Goal: Feedback & Contribution: Submit feedback/report problem

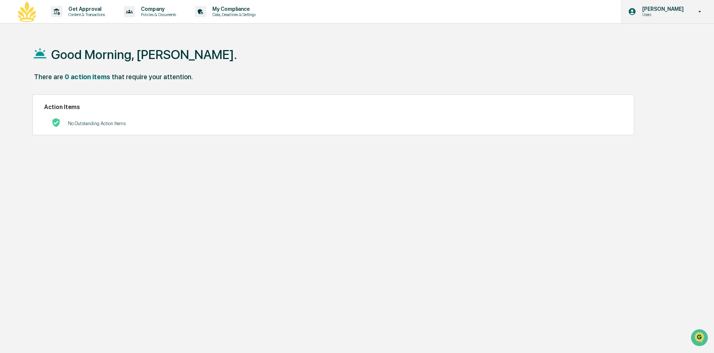
click at [690, 9] on div "Byron Hurlbut Users" at bounding box center [666, 11] width 93 height 23
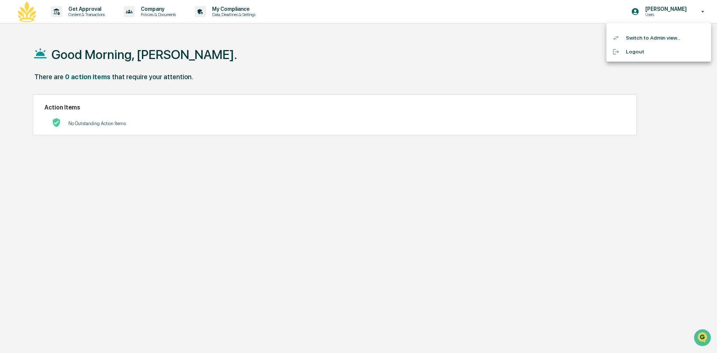
click at [665, 40] on li "Switch to Admin view..." at bounding box center [659, 38] width 105 height 14
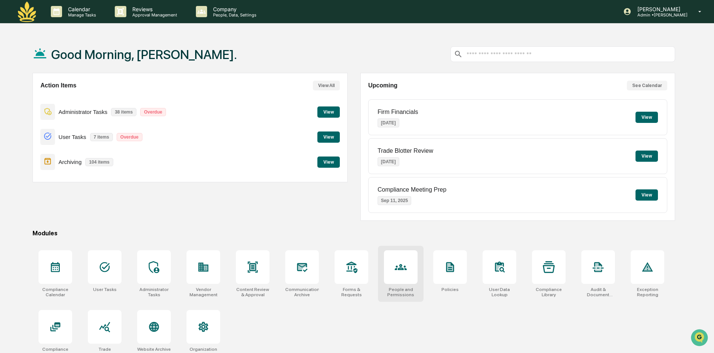
click at [405, 271] on icon at bounding box center [401, 267] width 12 height 12
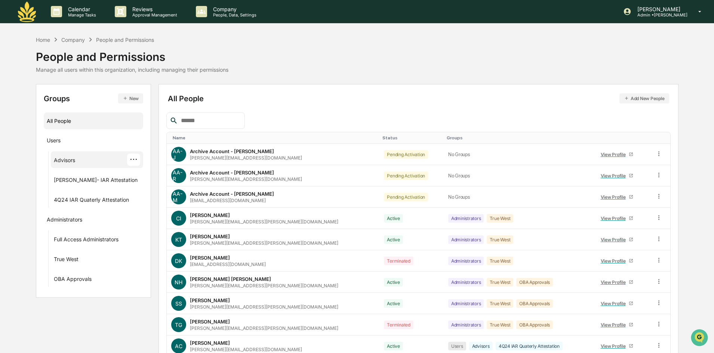
click at [68, 158] on div "Advisors" at bounding box center [64, 161] width 21 height 9
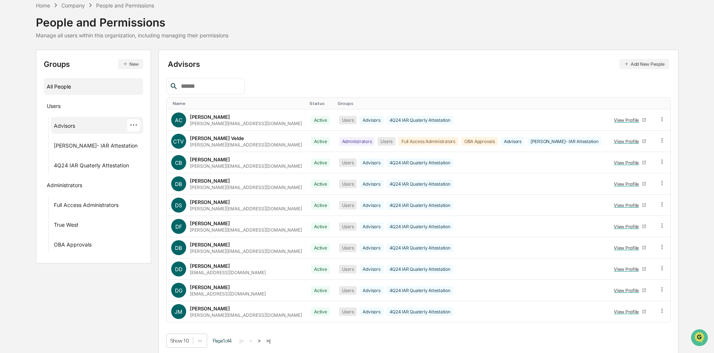
click at [61, 86] on div "All People" at bounding box center [94, 86] width 94 height 12
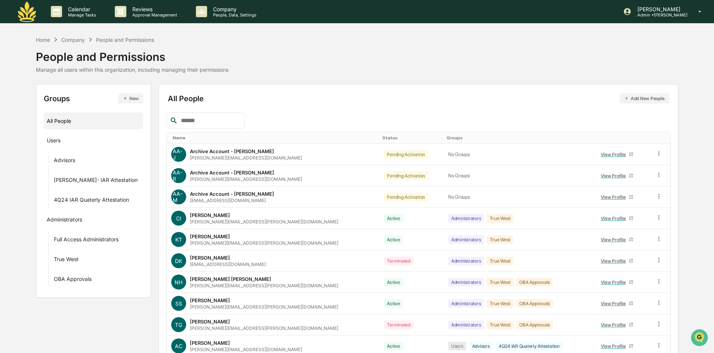
click at [291, 114] on div at bounding box center [418, 120] width 504 height 16
click at [180, 138] on div "Name" at bounding box center [275, 137] width 204 height 5
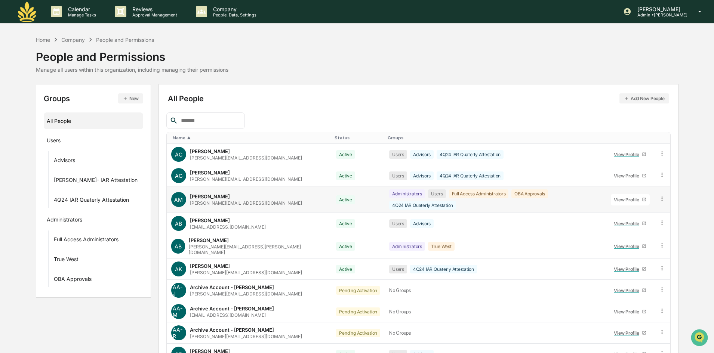
click at [658, 195] on icon at bounding box center [661, 198] width 7 height 7
click at [593, 194] on div "Administrators Users Full Access Administrators OBA Approvals 4Q24 IAR Quaterly…" at bounding box center [495, 199] width 213 height 20
click at [659, 199] on icon at bounding box center [661, 198] width 7 height 7
click at [619, 210] on div "Groups & Permissions" at bounding box center [628, 211] width 62 height 9
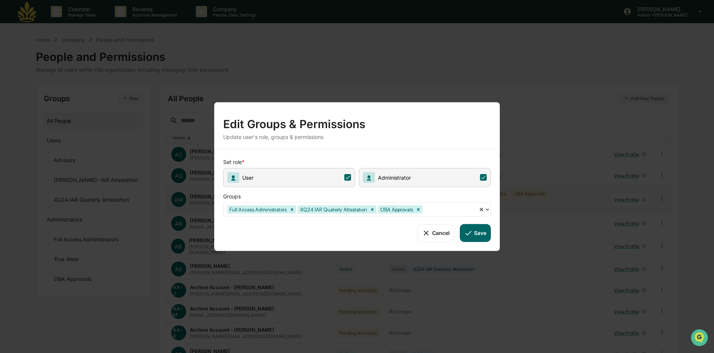
click at [437, 234] on button "Cancel" at bounding box center [435, 233] width 37 height 18
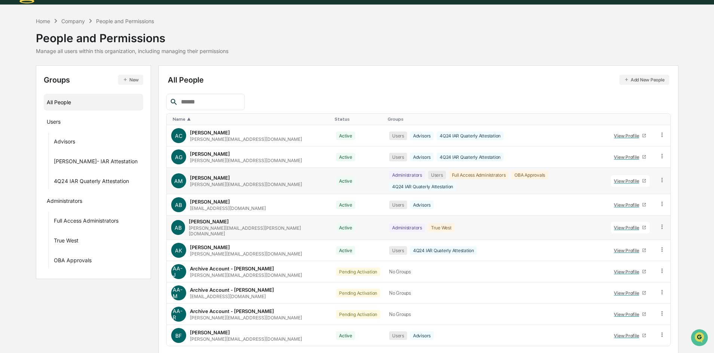
scroll to position [37, 0]
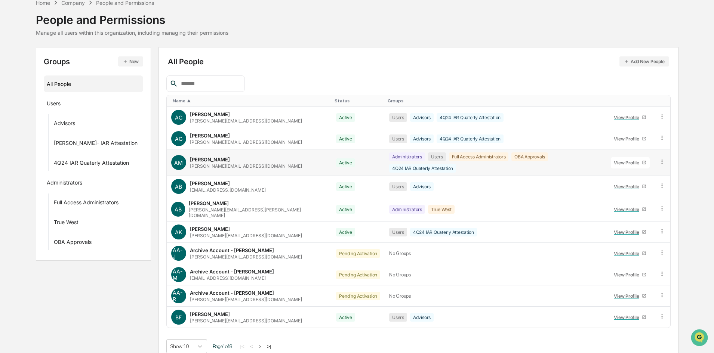
click at [662, 158] on icon at bounding box center [661, 161] width 7 height 7
click at [631, 173] on div "Groups & Permissions" at bounding box center [628, 174] width 62 height 9
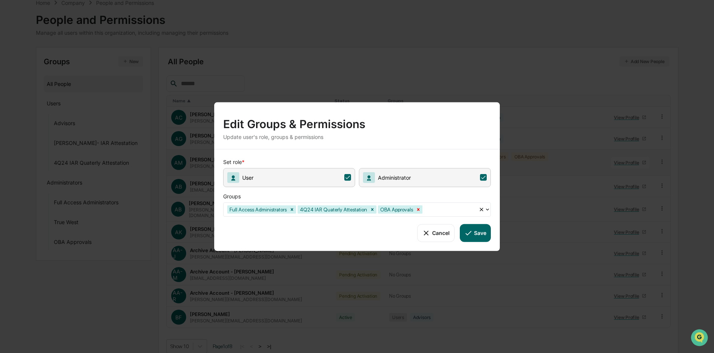
click at [415, 210] on icon "Remove OBA Approvals" at bounding box center [417, 209] width 5 height 5
click at [289, 210] on icon "Remove Full Access Administrators" at bounding box center [291, 209] width 5 height 5
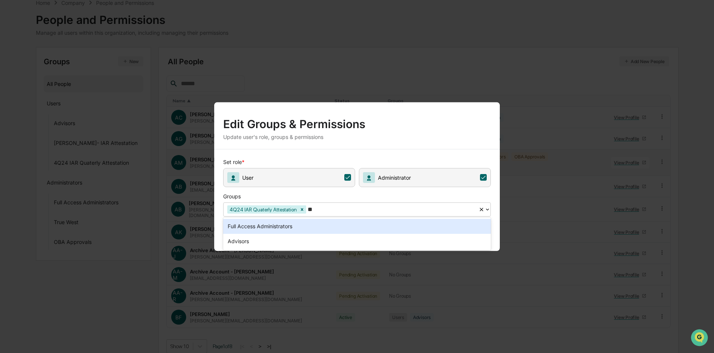
type input "***"
click at [331, 226] on div "Advisors" at bounding box center [356, 226] width 267 height 15
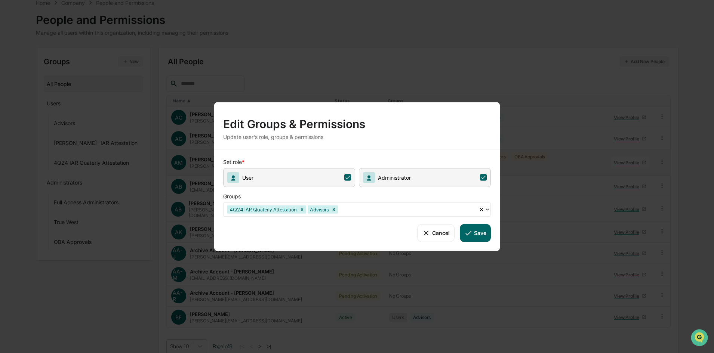
click at [477, 230] on button "Save" at bounding box center [475, 233] width 31 height 18
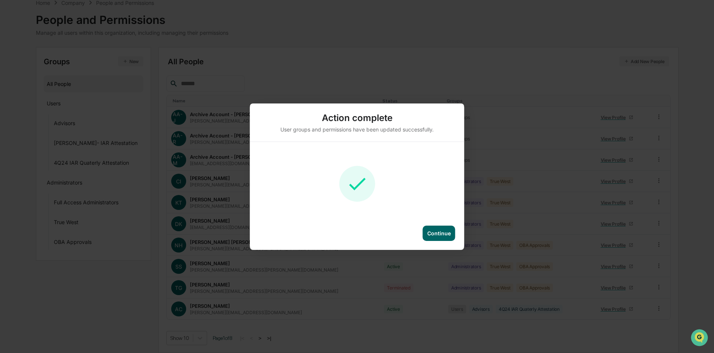
click at [430, 236] on div "Continue" at bounding box center [439, 233] width 33 height 15
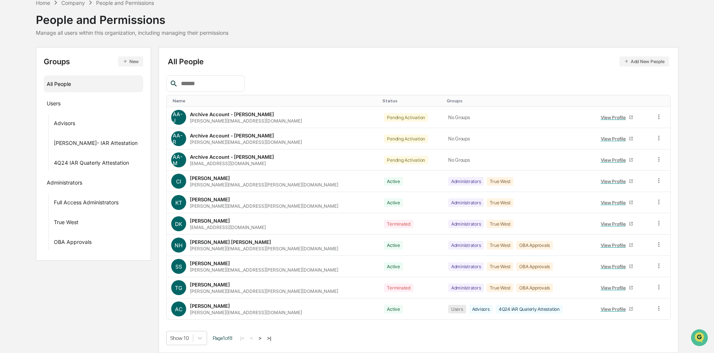
click at [263, 339] on button ">" at bounding box center [259, 338] width 7 height 6
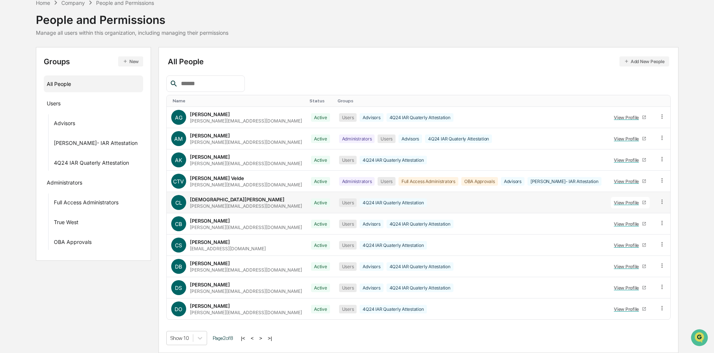
click at [659, 201] on icon at bounding box center [661, 201] width 7 height 7
click at [635, 216] on div "Groups & Permissions" at bounding box center [628, 214] width 62 height 9
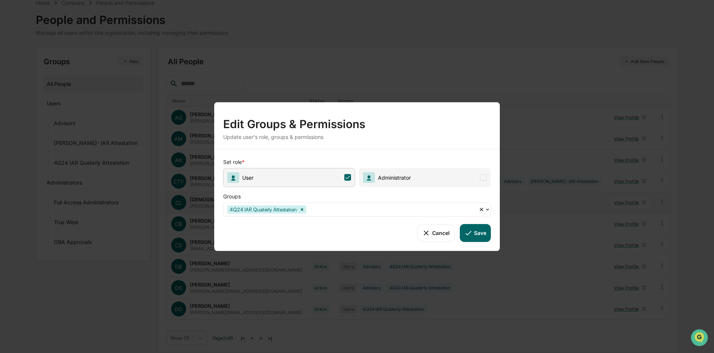
click at [325, 210] on div at bounding box center [390, 209] width 167 height 9
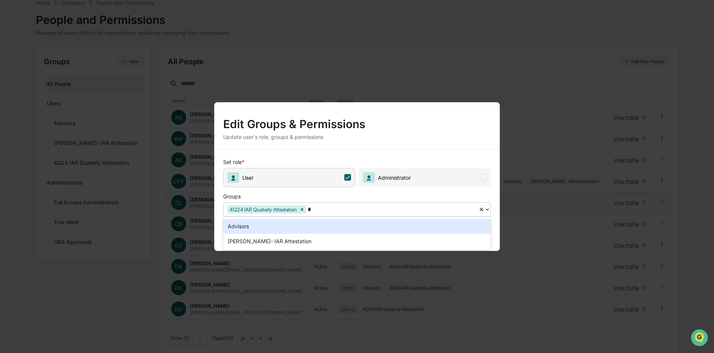
type input "**"
click at [341, 231] on div "Advisors" at bounding box center [356, 226] width 267 height 15
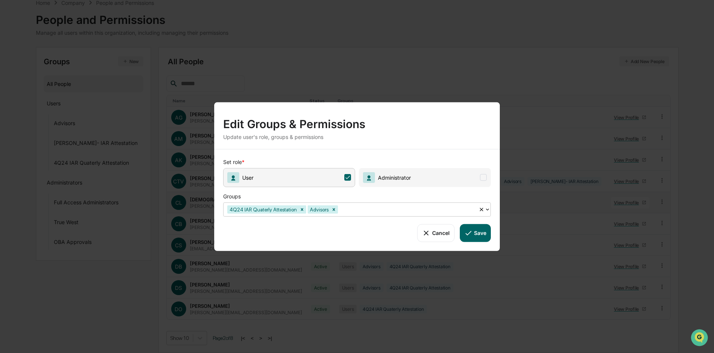
click at [487, 234] on button "Save" at bounding box center [475, 233] width 31 height 18
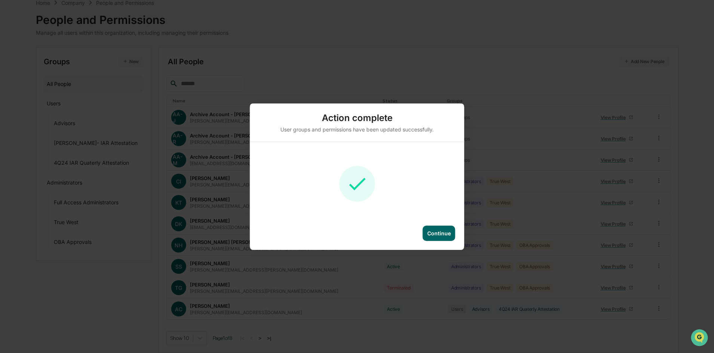
click at [441, 233] on div "Continue" at bounding box center [439, 233] width 24 height 6
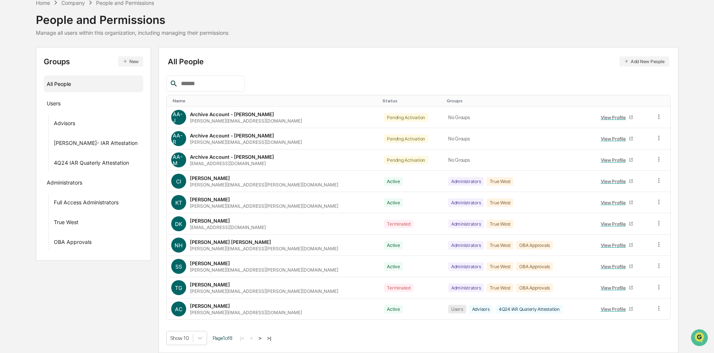
click at [264, 339] on button ">" at bounding box center [259, 338] width 7 height 6
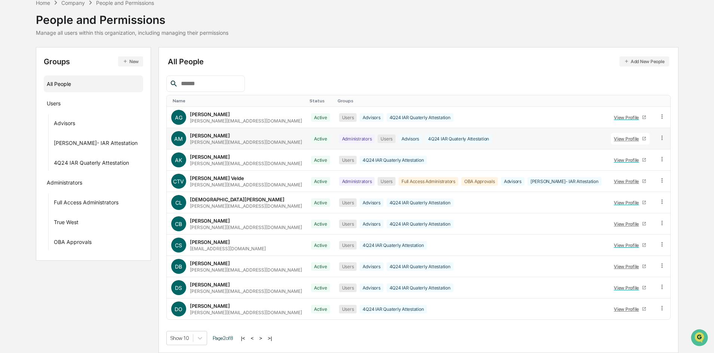
click at [660, 138] on icon at bounding box center [661, 137] width 7 height 7
click at [634, 154] on div "Groups & Permissions" at bounding box center [628, 150] width 62 height 9
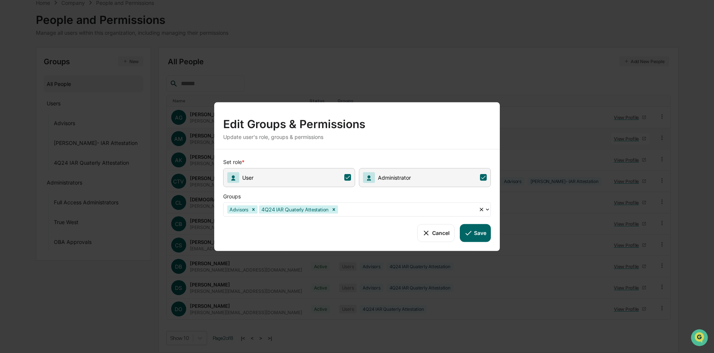
click at [483, 177] on icon at bounding box center [483, 177] width 7 height 7
click at [482, 230] on button "Save" at bounding box center [475, 233] width 31 height 18
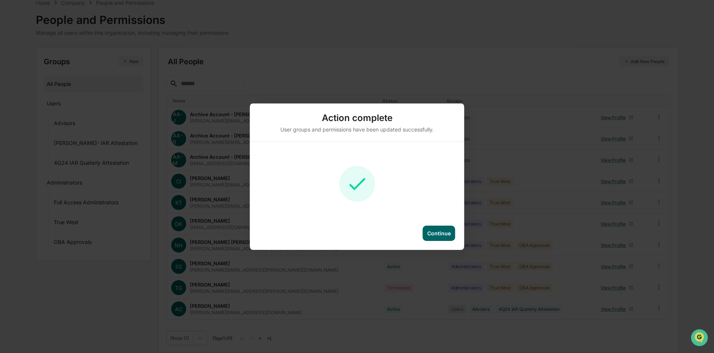
click at [445, 233] on div "Continue" at bounding box center [439, 233] width 24 height 6
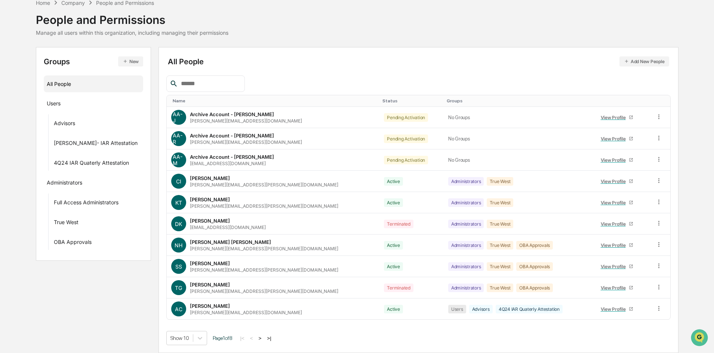
click at [262, 339] on button ">" at bounding box center [259, 338] width 7 height 6
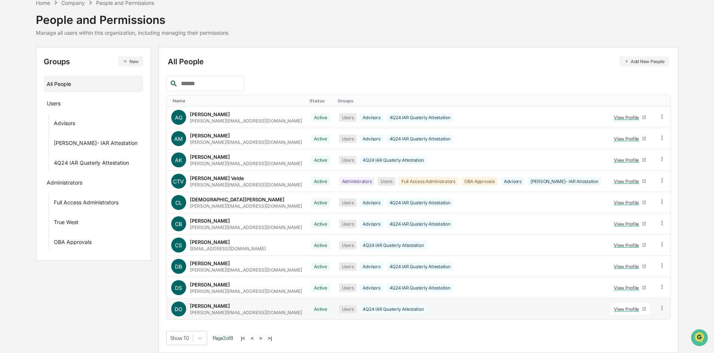
click at [658, 310] on icon at bounding box center [661, 308] width 7 height 7
click at [620, 322] on div "Groups & Permissions" at bounding box center [628, 320] width 62 height 9
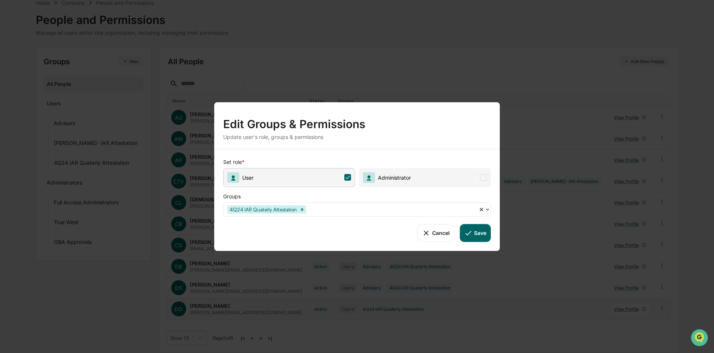
click at [328, 210] on div at bounding box center [390, 209] width 167 height 9
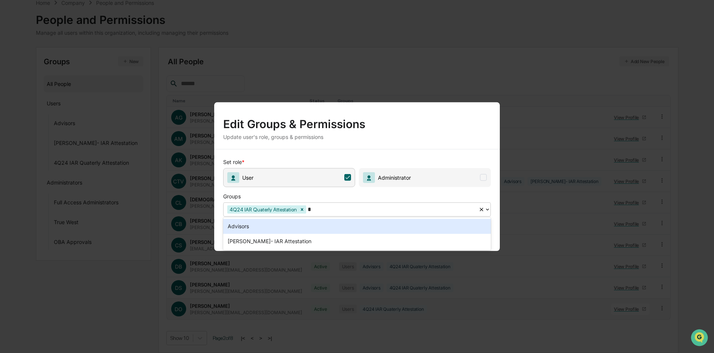
type input "**"
click at [334, 225] on div "Advisors" at bounding box center [356, 226] width 267 height 15
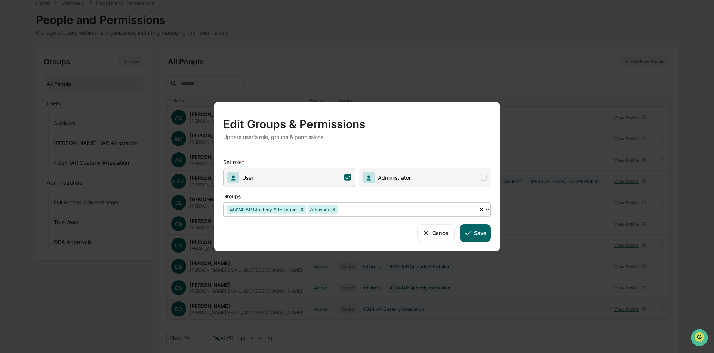
click at [477, 233] on button "Save" at bounding box center [475, 233] width 31 height 18
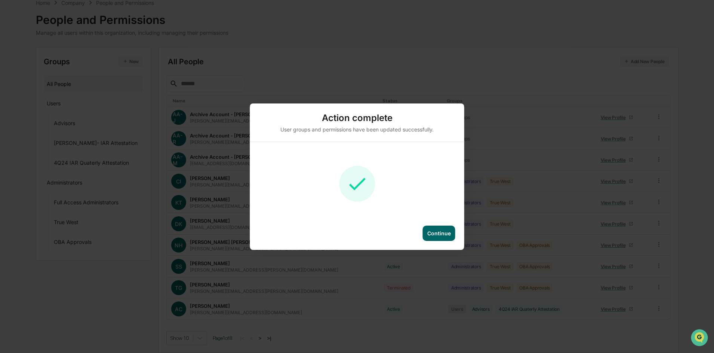
click at [433, 239] on div "Continue" at bounding box center [439, 233] width 33 height 15
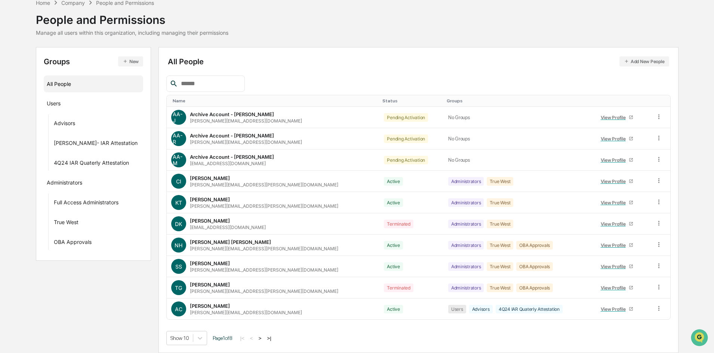
click at [264, 337] on button ">" at bounding box center [259, 338] width 7 height 6
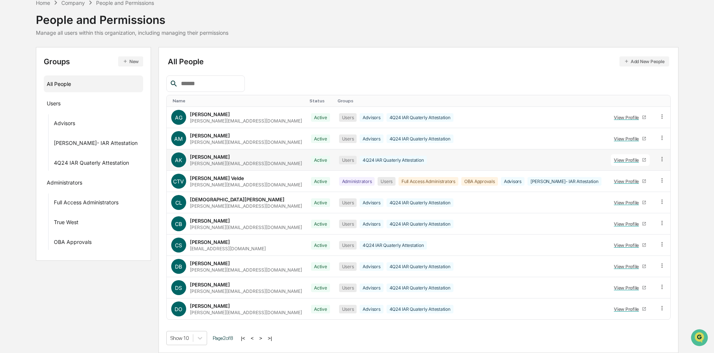
click at [661, 161] on icon at bounding box center [661, 159] width 1 height 4
click at [615, 176] on div "Groups & Permissions" at bounding box center [628, 171] width 62 height 9
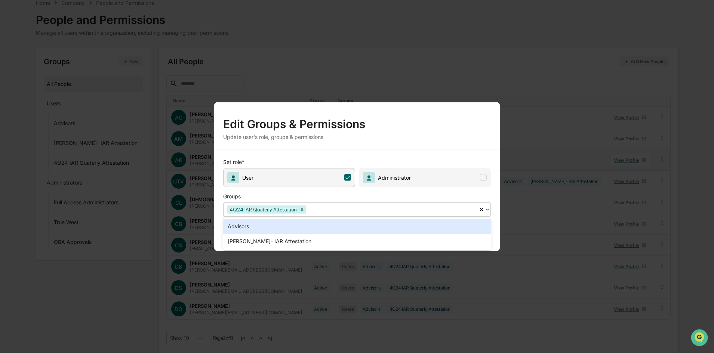
click at [337, 211] on div at bounding box center [390, 209] width 167 height 9
type input "**"
drag, startPoint x: 327, startPoint y: 229, endPoint x: 483, endPoint y: 230, distance: 155.8
click at [328, 229] on div "Advisors" at bounding box center [356, 226] width 267 height 15
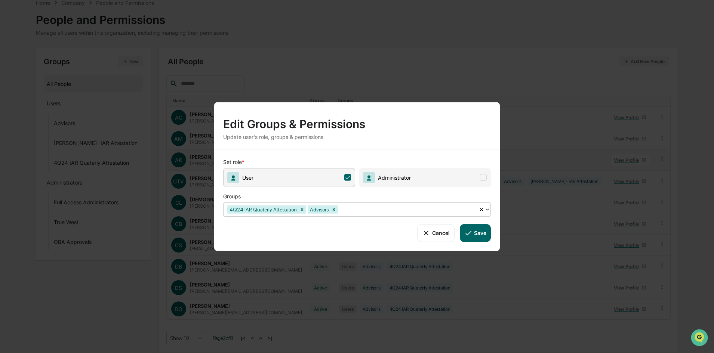
click at [477, 231] on button "Save" at bounding box center [475, 233] width 31 height 18
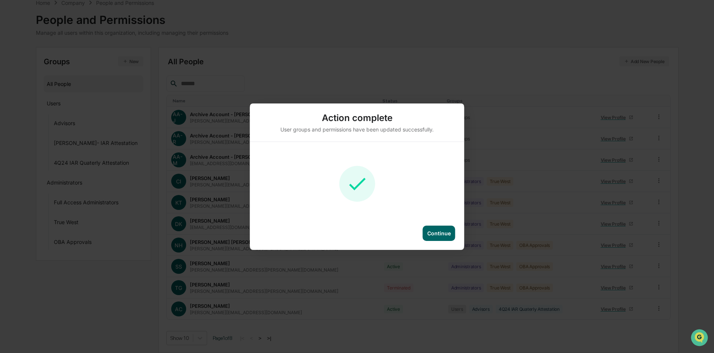
click at [441, 229] on div "Continue" at bounding box center [439, 233] width 33 height 15
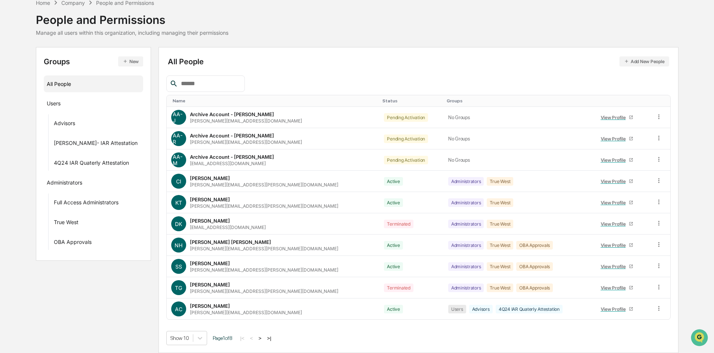
click at [260, 337] on button ">" at bounding box center [259, 338] width 7 height 6
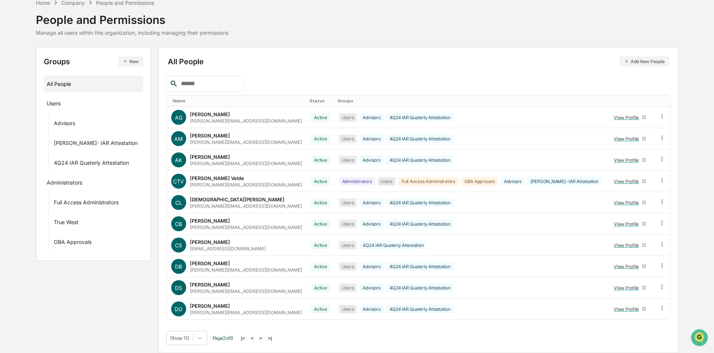
click at [265, 338] on button ">" at bounding box center [260, 338] width 7 height 6
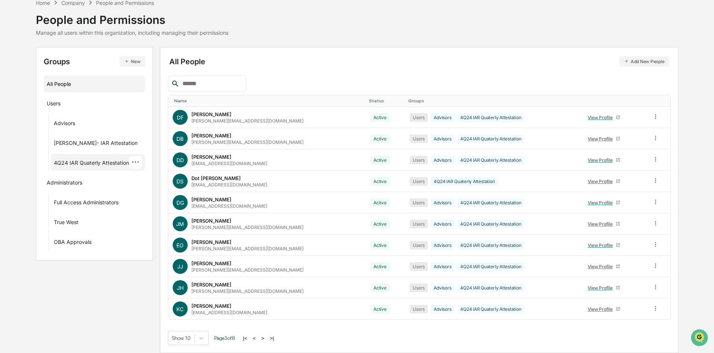
click at [91, 164] on div "4Q24 IAR Quaterly Attestation" at bounding box center [91, 164] width 75 height 9
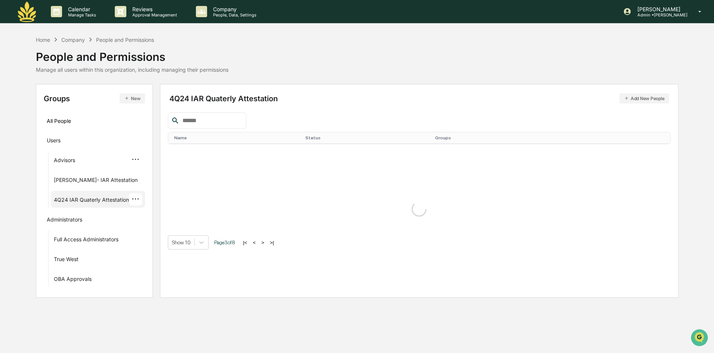
scroll to position [0, 0]
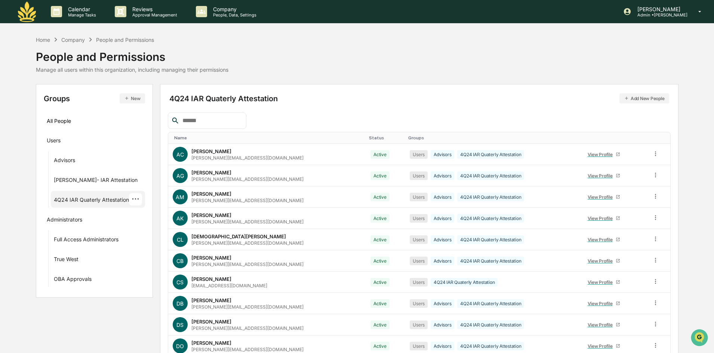
click at [132, 197] on div "···" at bounding box center [135, 199] width 13 height 12
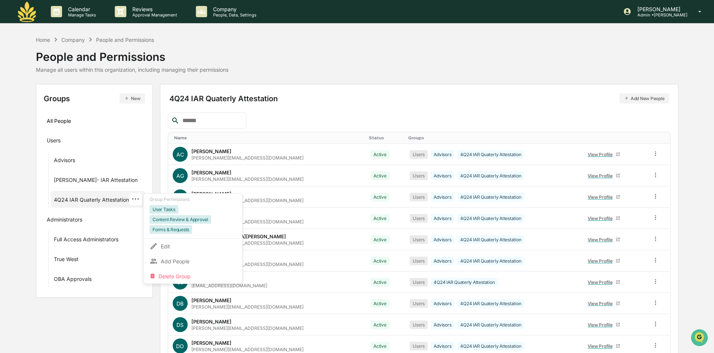
click at [129, 201] on div "···" at bounding box center [135, 199] width 13 height 12
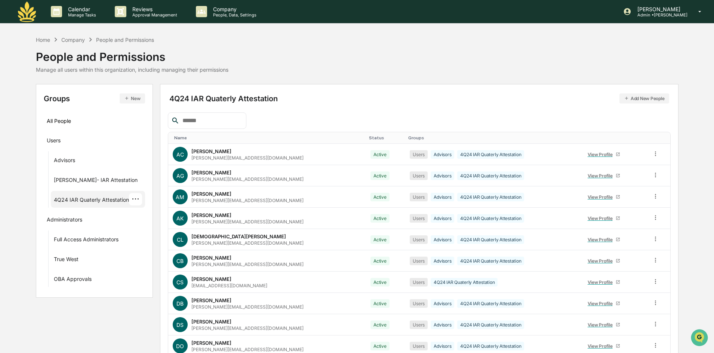
click at [151, 148] on div "Groups New All People Users Advisors Chandler- IAR Attestation 4Q24 IAR Quaterl…" at bounding box center [357, 237] width 642 height 306
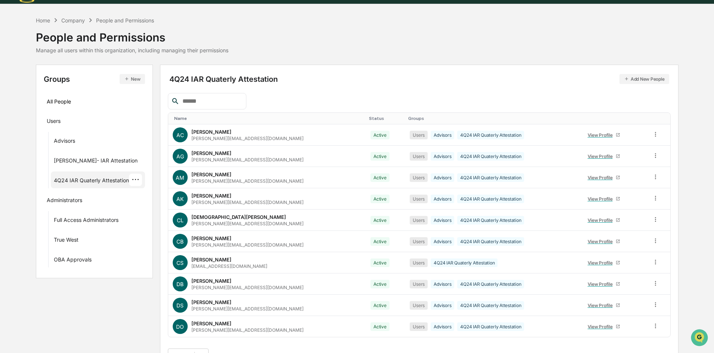
scroll to position [37, 0]
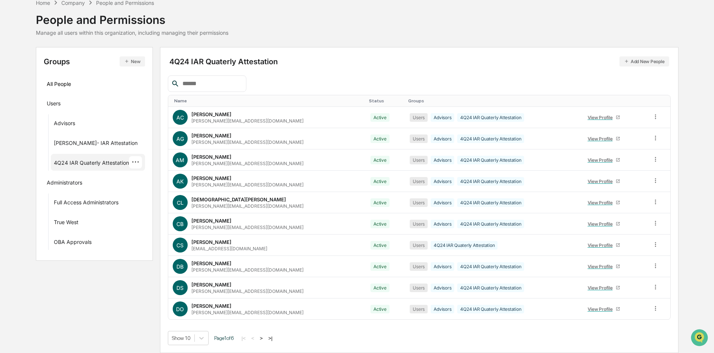
click at [264, 337] on button ">" at bounding box center [260, 338] width 7 height 6
click at [652, 310] on icon at bounding box center [655, 308] width 7 height 7
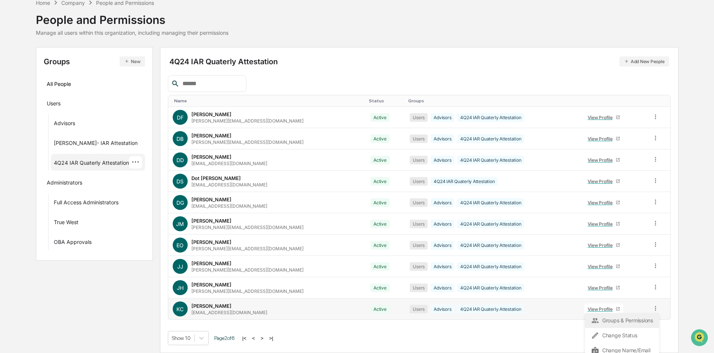
click at [637, 325] on div "Groups & Permissions" at bounding box center [622, 320] width 62 height 9
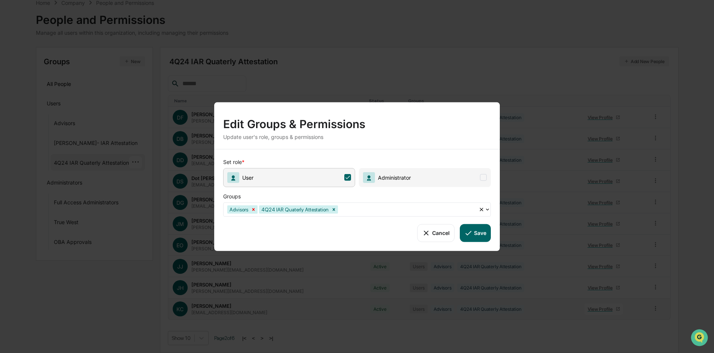
click at [251, 211] on icon "Remove Advisors" at bounding box center [253, 209] width 5 height 5
click at [483, 234] on button "Save" at bounding box center [475, 233] width 31 height 18
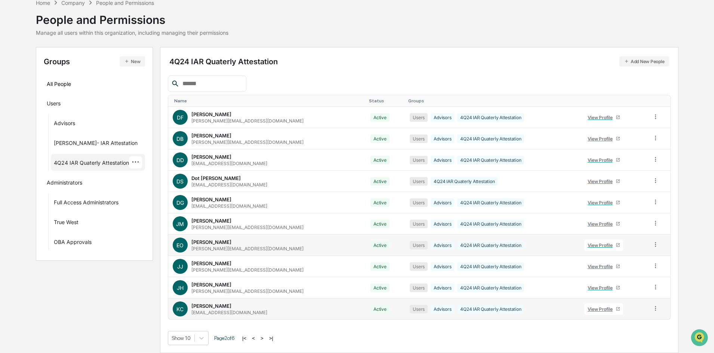
scroll to position [0, 0]
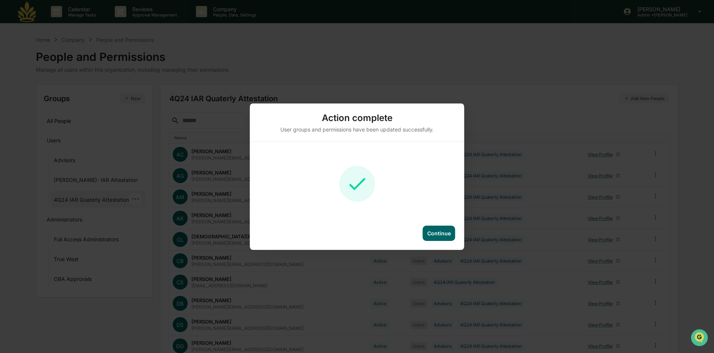
click at [426, 238] on div "Continue" at bounding box center [439, 233] width 33 height 15
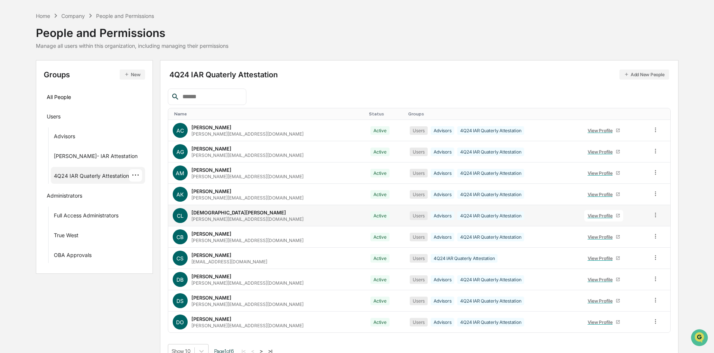
scroll to position [37, 0]
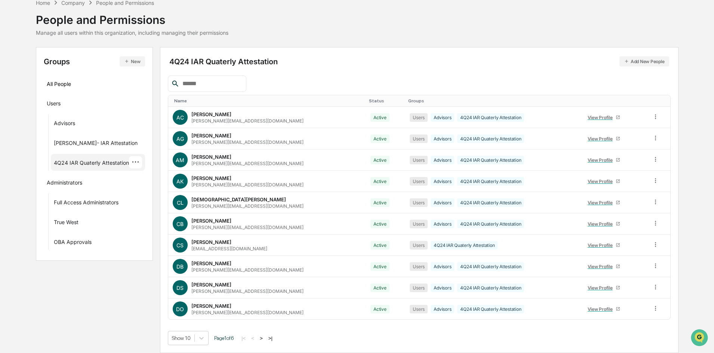
click at [263, 338] on button ">" at bounding box center [260, 338] width 7 height 6
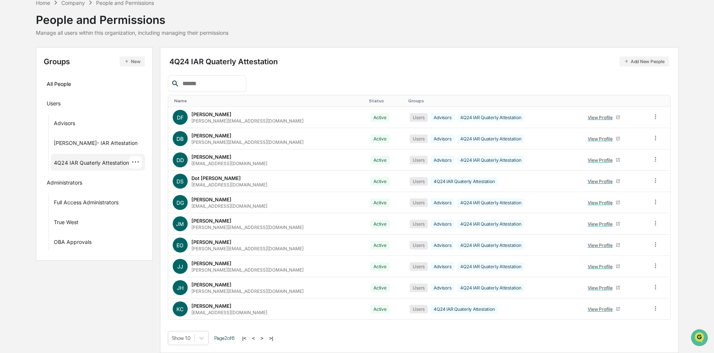
click at [263, 339] on button ">" at bounding box center [261, 338] width 7 height 6
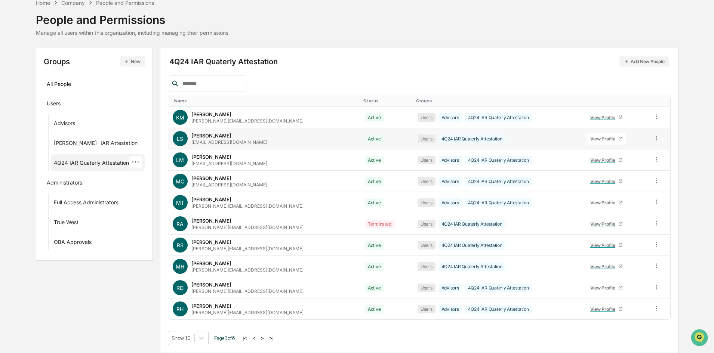
click at [652, 140] on icon at bounding box center [655, 137] width 7 height 7
click at [601, 156] on div "Groups & Permissions" at bounding box center [622, 150] width 74 height 15
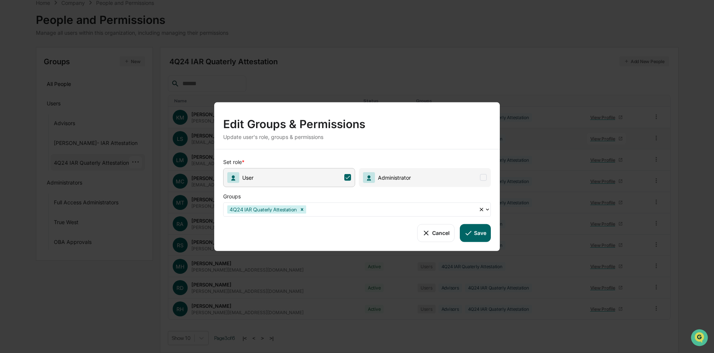
click at [365, 210] on div at bounding box center [390, 209] width 167 height 9
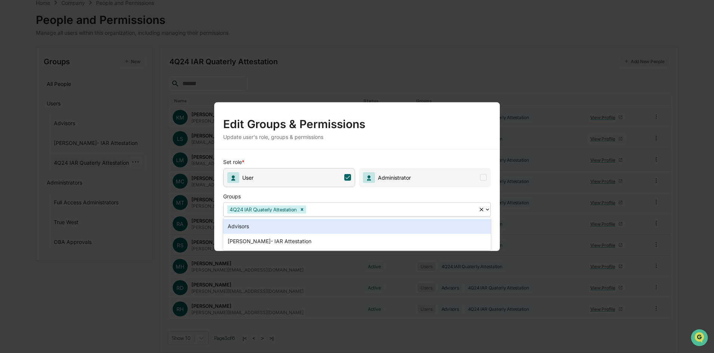
click at [307, 224] on div "Advisors" at bounding box center [356, 226] width 267 height 15
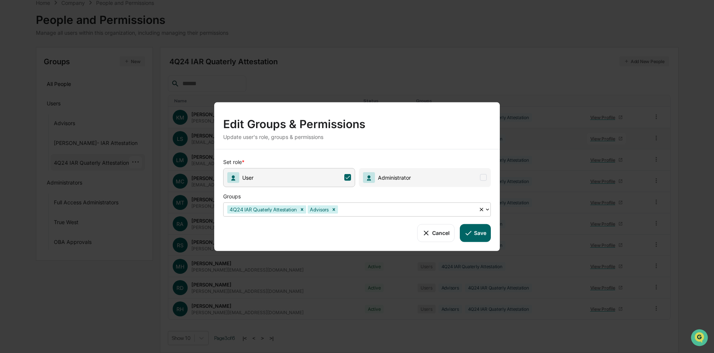
click at [483, 232] on button "Save" at bounding box center [475, 233] width 31 height 18
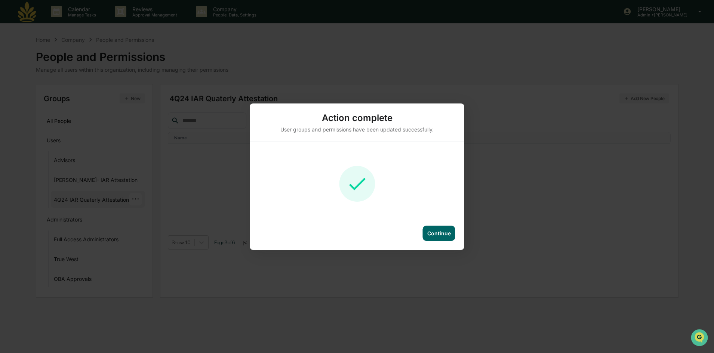
scroll to position [0, 0]
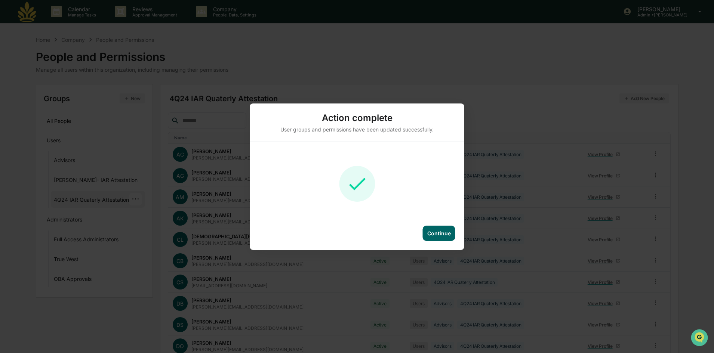
click at [429, 228] on div "Continue" at bounding box center [439, 233] width 33 height 15
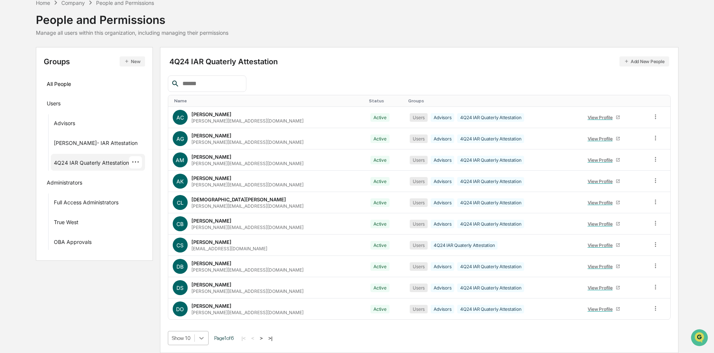
scroll to position [95, 0]
click at [198, 339] on body "Calendar Manage Tasks Reviews Approval Management Company People, Data, Setting…" at bounding box center [357, 158] width 714 height 390
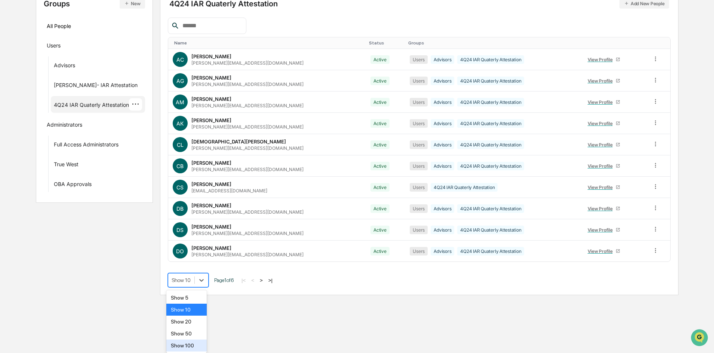
click at [182, 347] on div "Show 100" at bounding box center [186, 346] width 41 height 12
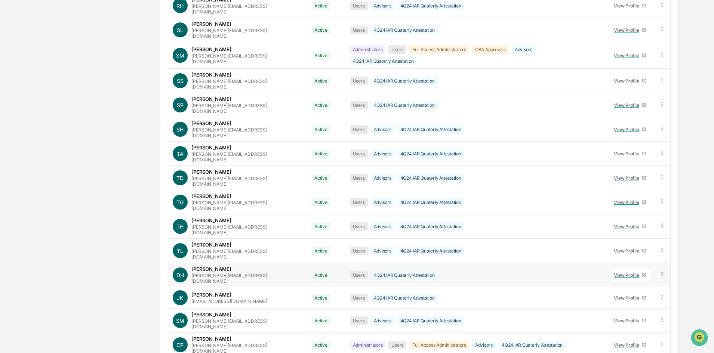
scroll to position [842, 0]
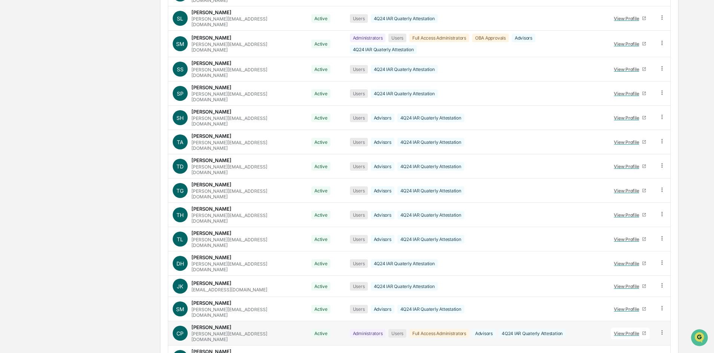
click at [658, 329] on icon at bounding box center [661, 332] width 7 height 7
click at [608, 340] on div "Groups & Permissions" at bounding box center [628, 344] width 62 height 9
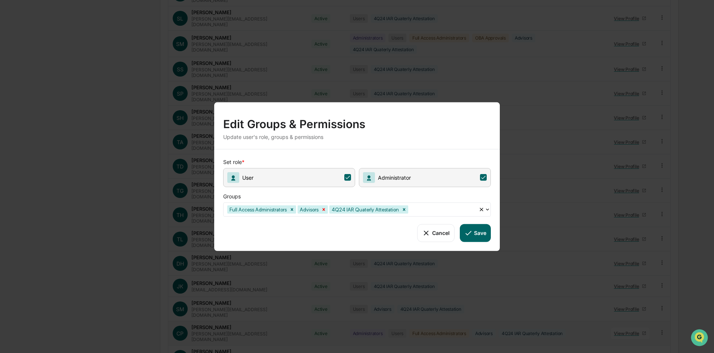
click at [323, 211] on icon "Remove Advisors" at bounding box center [323, 209] width 5 height 5
click at [477, 236] on button "Save" at bounding box center [475, 233] width 31 height 18
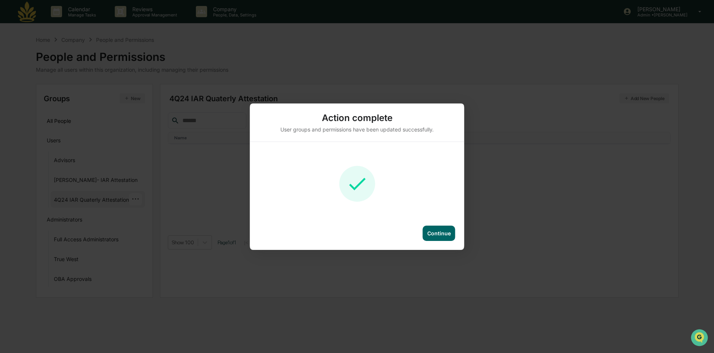
scroll to position [0, 0]
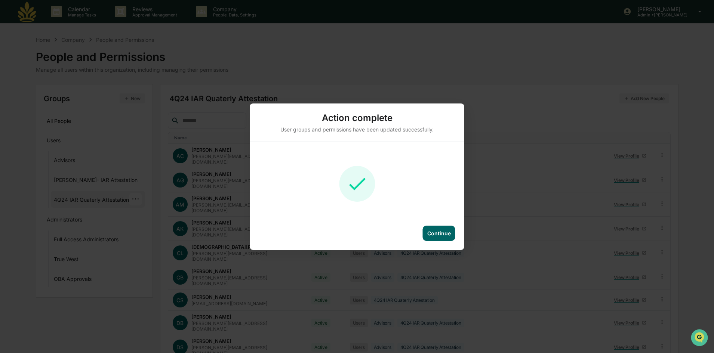
drag, startPoint x: 443, startPoint y: 236, endPoint x: 343, endPoint y: 238, distance: 99.8
click at [440, 236] on div "Continue" at bounding box center [439, 233] width 33 height 15
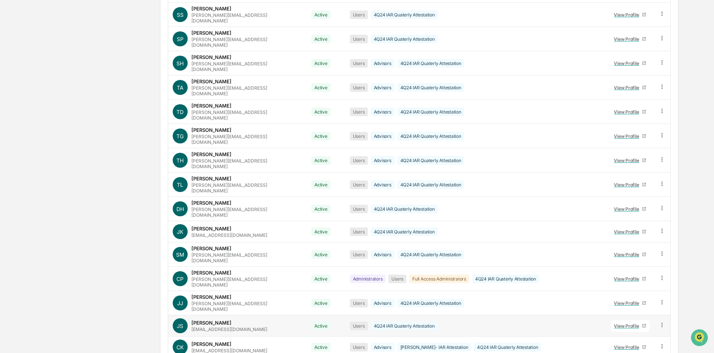
scroll to position [931, 0]
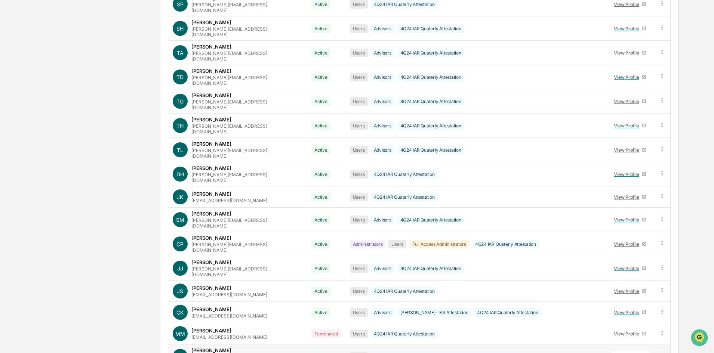
click at [662, 352] on icon at bounding box center [661, 355] width 7 height 7
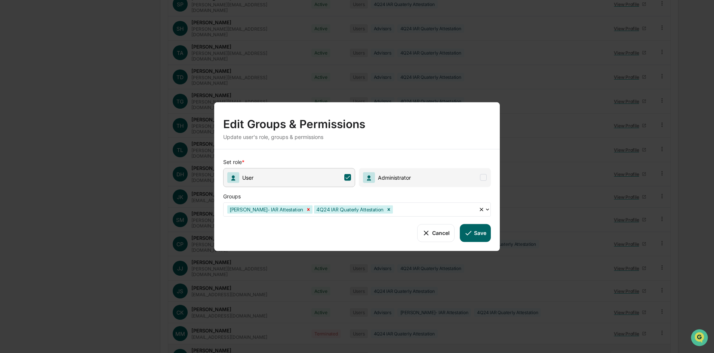
click at [307, 208] on icon "Remove Chandler- IAR Attestation" at bounding box center [308, 209] width 3 height 3
click at [468, 230] on icon at bounding box center [468, 233] width 8 height 8
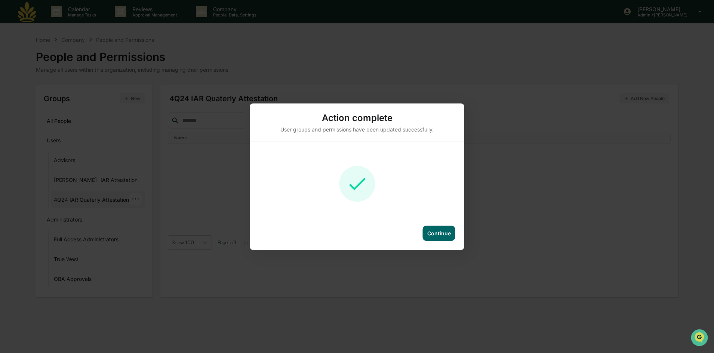
scroll to position [0, 0]
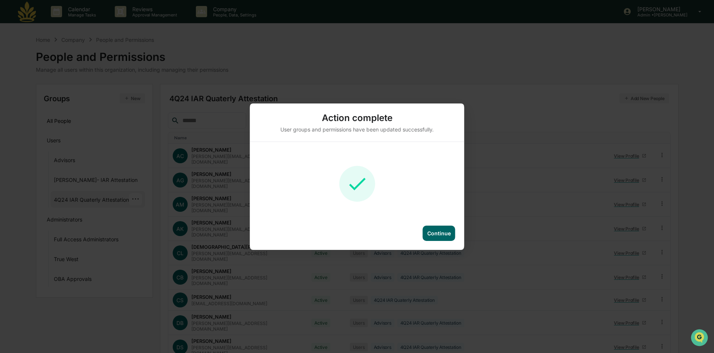
click at [442, 236] on div "Continue" at bounding box center [439, 233] width 24 height 6
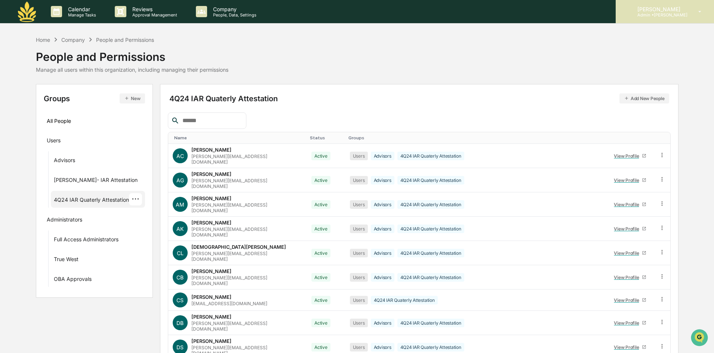
click at [690, 11] on div "Byron Hurlbut Admin • Maia Wealth" at bounding box center [664, 11] width 98 height 23
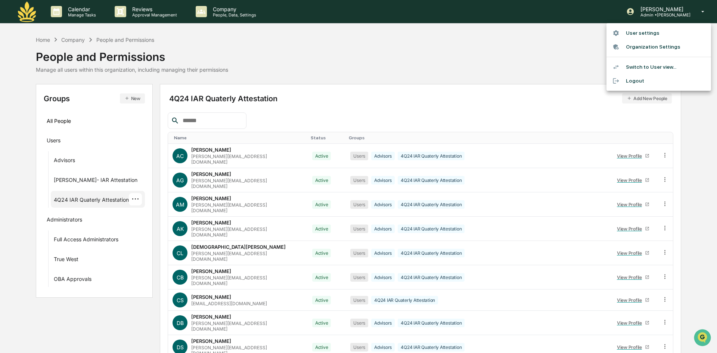
click at [643, 34] on li "User settings" at bounding box center [659, 33] width 105 height 14
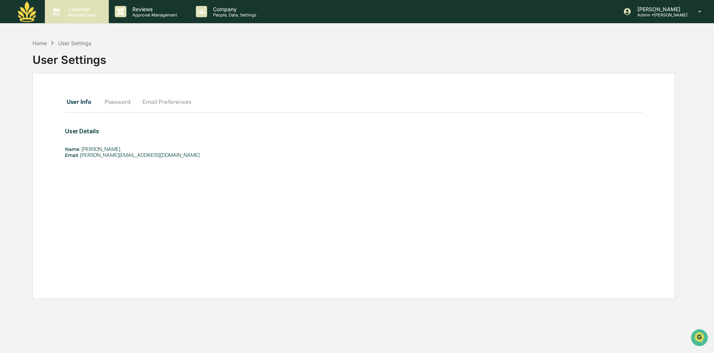
click at [69, 12] on p "Manage Tasks" at bounding box center [81, 14] width 38 height 5
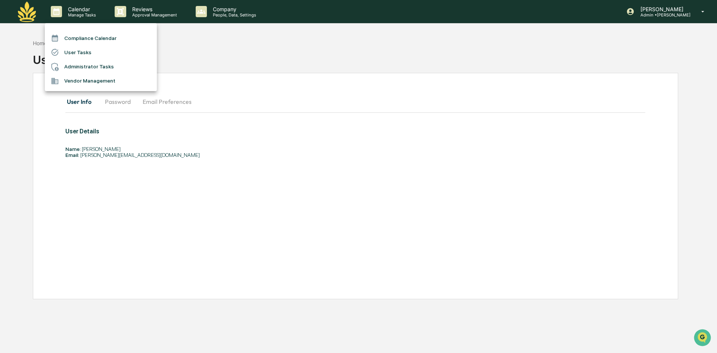
click at [135, 12] on div at bounding box center [358, 176] width 717 height 353
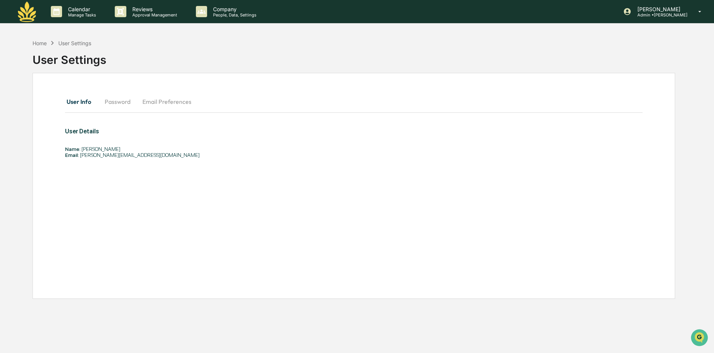
click at [135, 12] on p "Approval Management" at bounding box center [153, 14] width 55 height 5
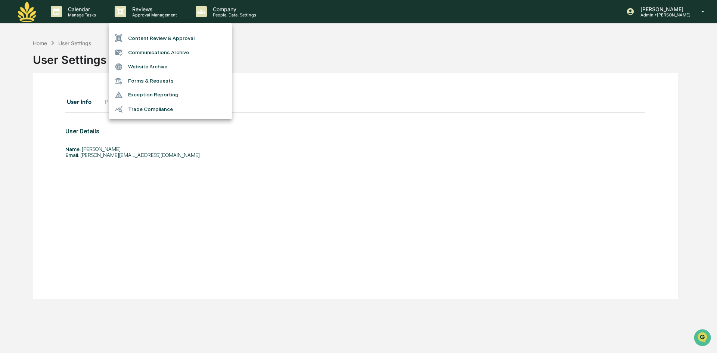
click at [87, 13] on div at bounding box center [358, 176] width 717 height 353
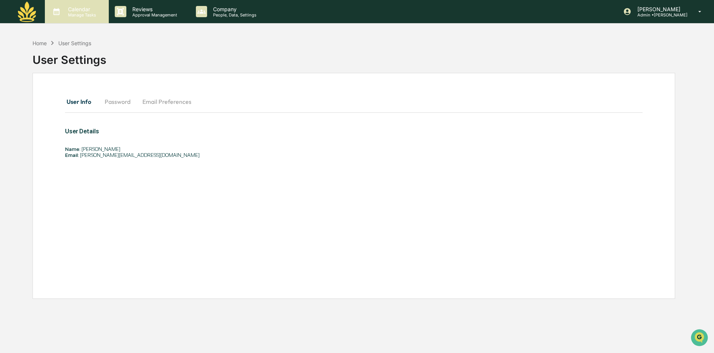
click at [89, 13] on p "Manage Tasks" at bounding box center [81, 14] width 38 height 5
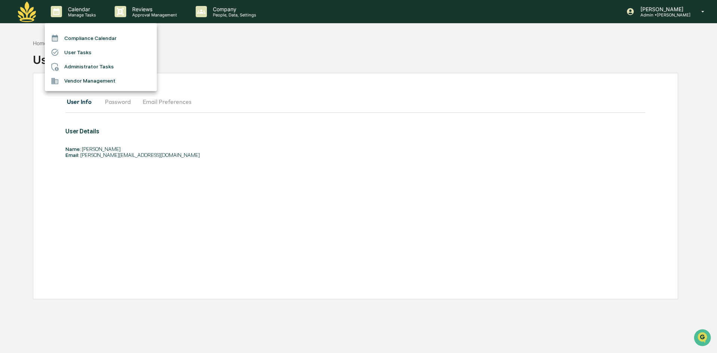
click at [153, 12] on div at bounding box center [358, 176] width 717 height 353
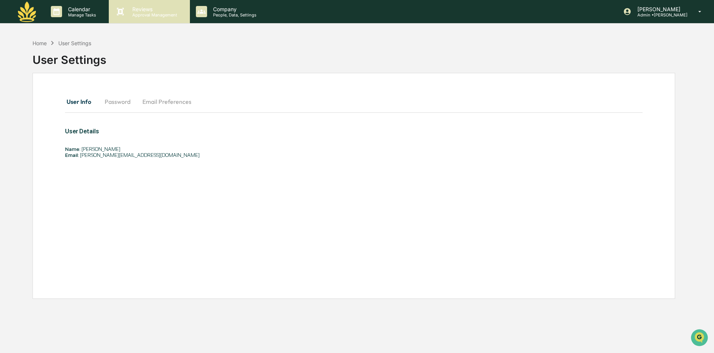
click at [149, 13] on p "Approval Management" at bounding box center [153, 14] width 55 height 5
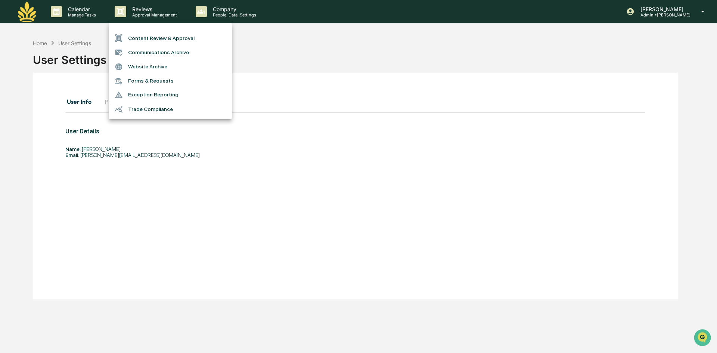
click at [164, 77] on li "Forms & Requests" at bounding box center [170, 81] width 123 height 14
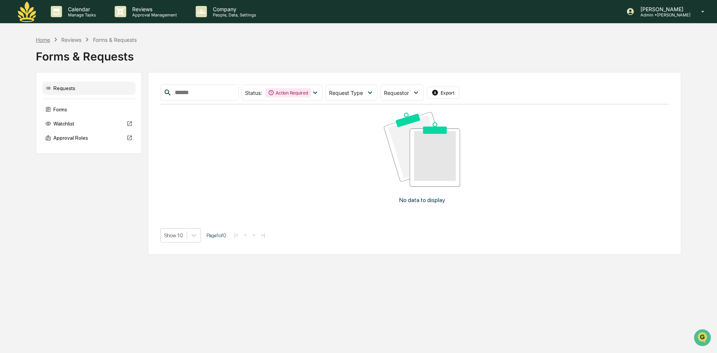
click at [46, 38] on div "Home" at bounding box center [43, 40] width 14 height 6
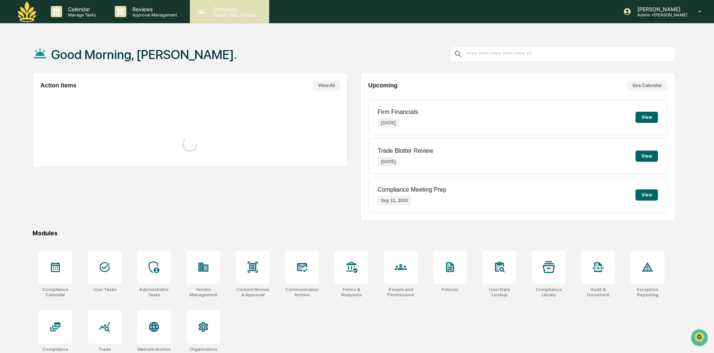
click at [234, 5] on div "Company People, Data, Settings" at bounding box center [229, 11] width 79 height 23
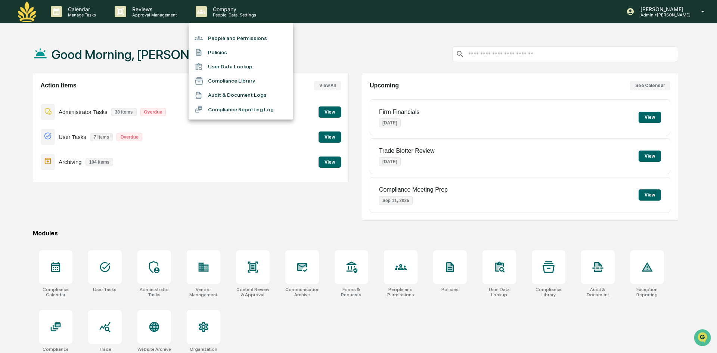
click at [683, 9] on div at bounding box center [358, 176] width 717 height 353
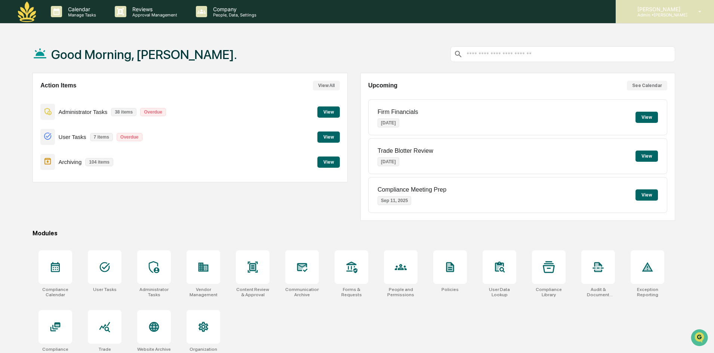
click at [669, 12] on p "[PERSON_NAME]" at bounding box center [659, 9] width 56 height 6
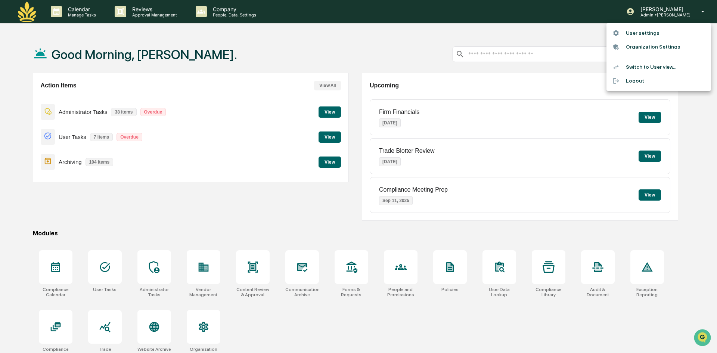
click at [659, 31] on li "User settings" at bounding box center [659, 33] width 105 height 14
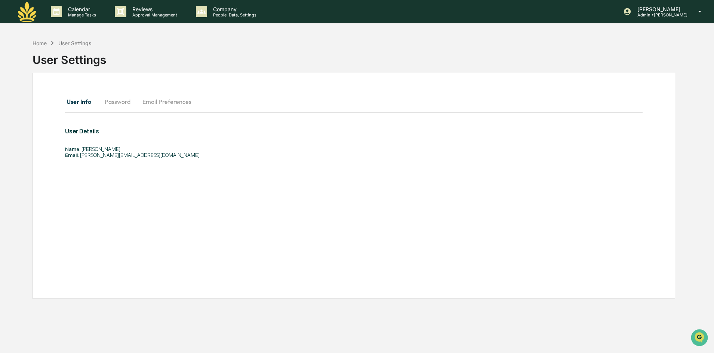
click at [186, 61] on div "Home User Settings User Settings" at bounding box center [354, 53] width 642 height 37
click at [70, 10] on p "Calendar" at bounding box center [81, 9] width 38 height 6
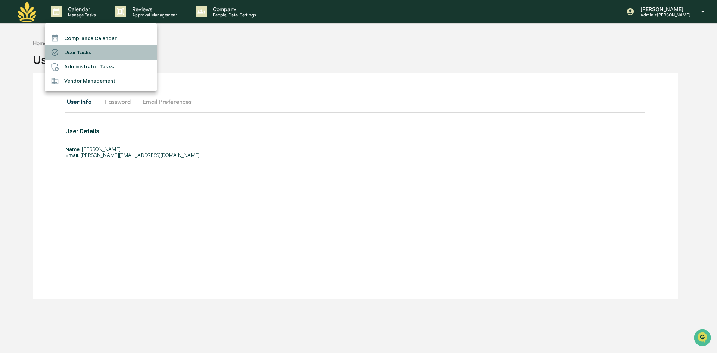
click at [86, 50] on li "User Tasks" at bounding box center [101, 52] width 112 height 14
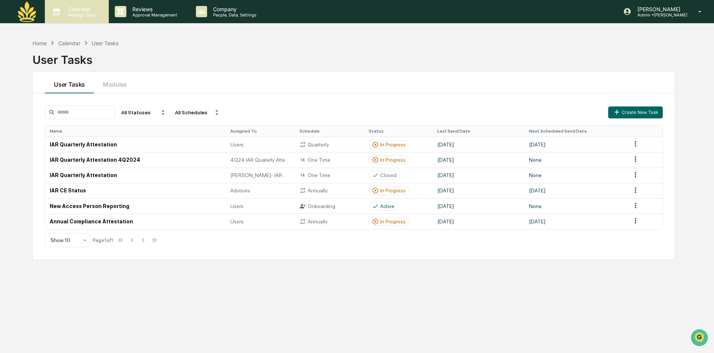
click at [77, 8] on p "Calendar" at bounding box center [81, 9] width 38 height 6
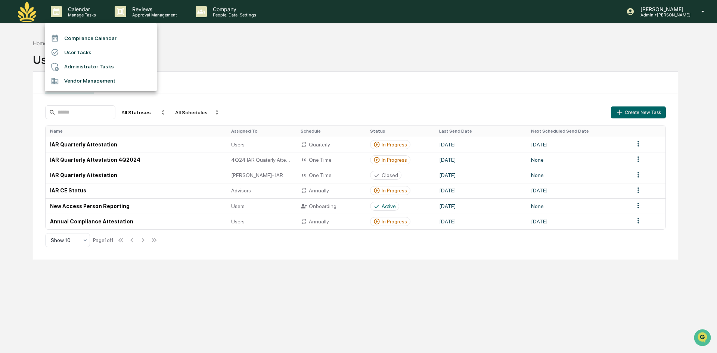
click at [304, 44] on div at bounding box center [358, 176] width 717 height 353
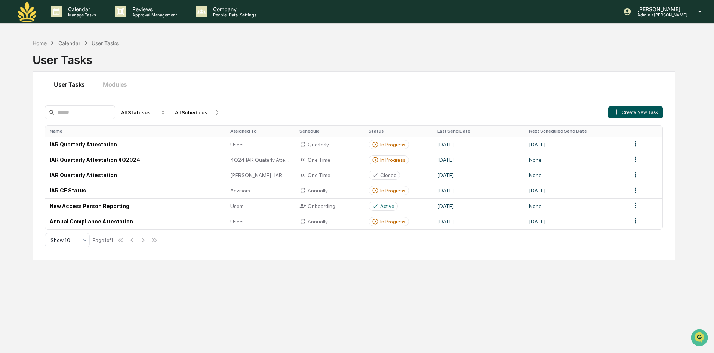
click at [620, 113] on icon "button" at bounding box center [616, 112] width 8 height 8
click at [670, 18] on div "Byron Hurlbut Admin • Maia Wealth" at bounding box center [664, 11] width 98 height 23
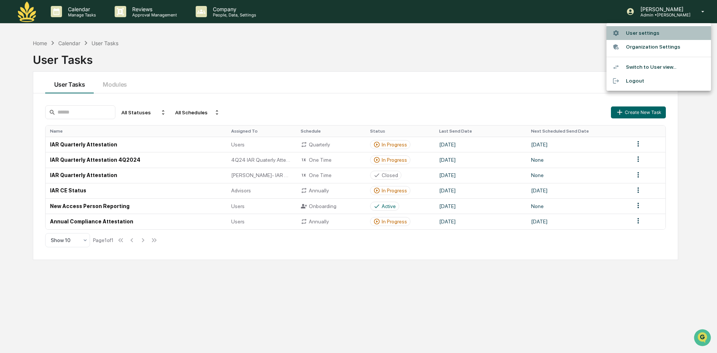
click at [660, 33] on li "User settings" at bounding box center [659, 33] width 105 height 14
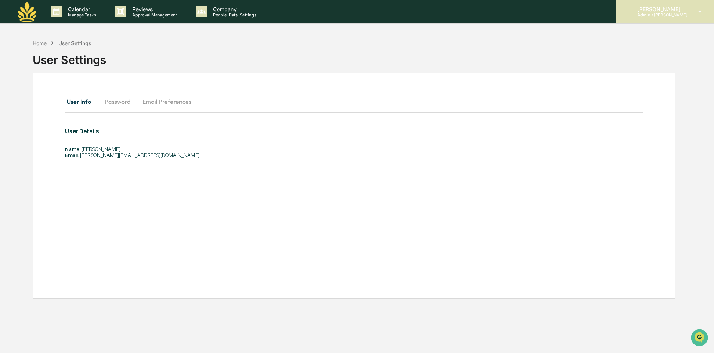
click at [694, 16] on div "Byron Hurlbut Admin • Maia Wealth" at bounding box center [664, 11] width 98 height 23
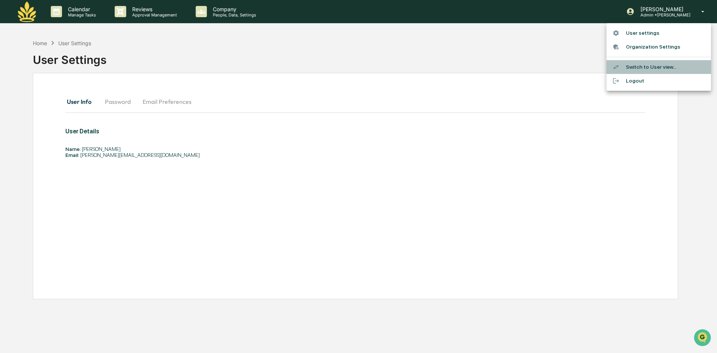
click at [644, 65] on li "Switch to User view..." at bounding box center [659, 67] width 105 height 14
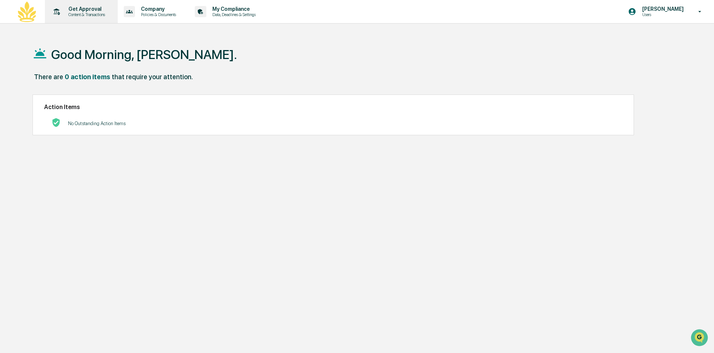
click at [61, 15] on icon at bounding box center [57, 12] width 12 height 12
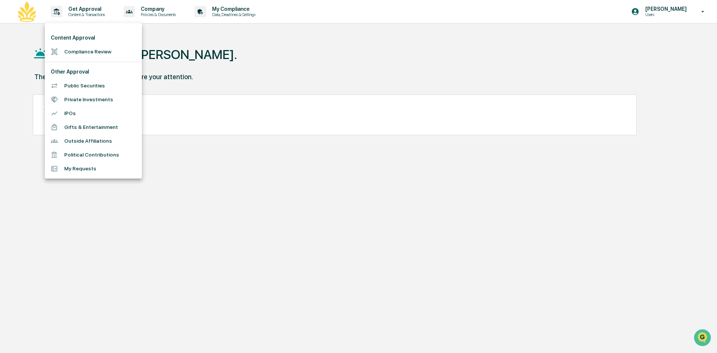
click at [361, 201] on div at bounding box center [358, 176] width 717 height 353
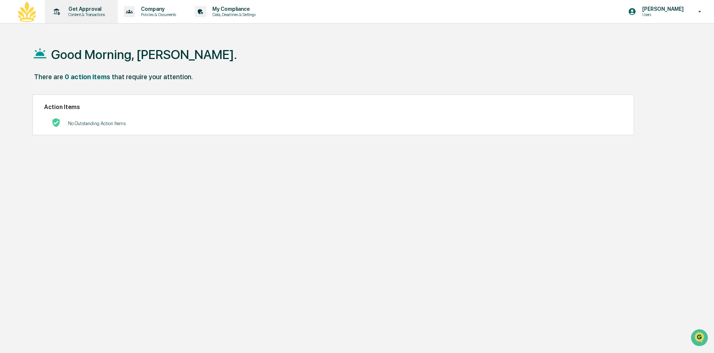
click at [61, 16] on icon at bounding box center [57, 12] width 12 height 12
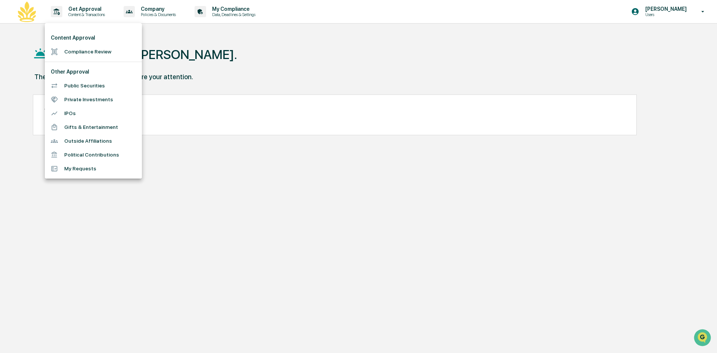
click at [672, 19] on div at bounding box center [358, 176] width 717 height 353
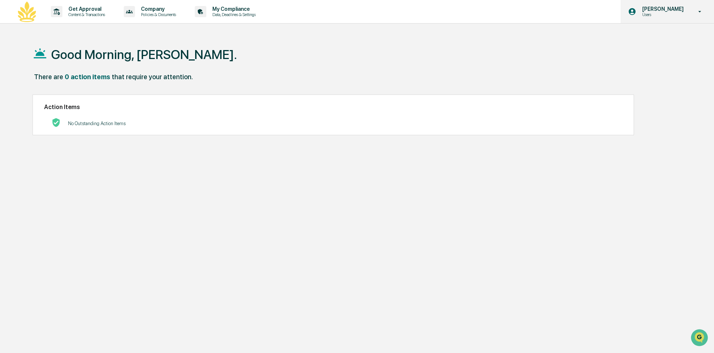
click at [666, 12] on p "Users" at bounding box center [661, 14] width 51 height 5
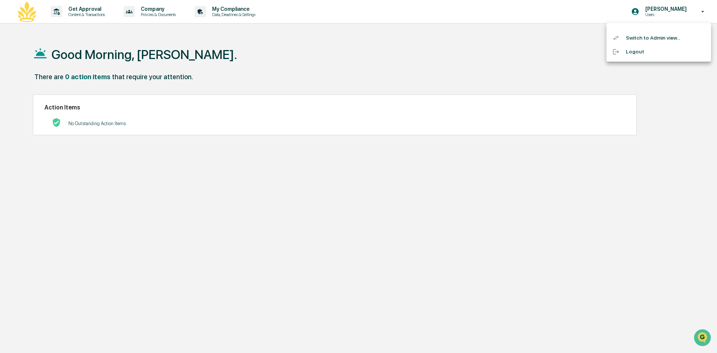
click at [304, 63] on div at bounding box center [358, 176] width 717 height 353
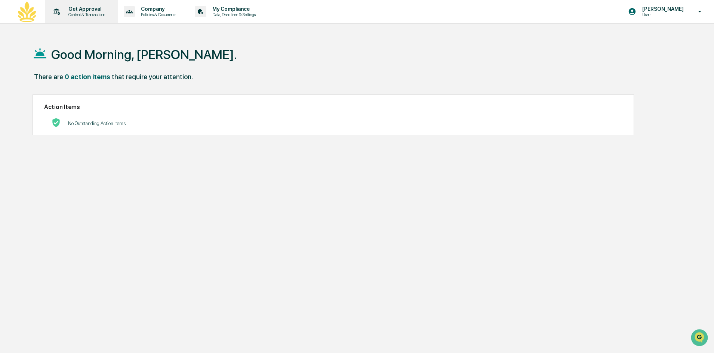
click at [62, 10] on p "Get Approval" at bounding box center [85, 9] width 46 height 6
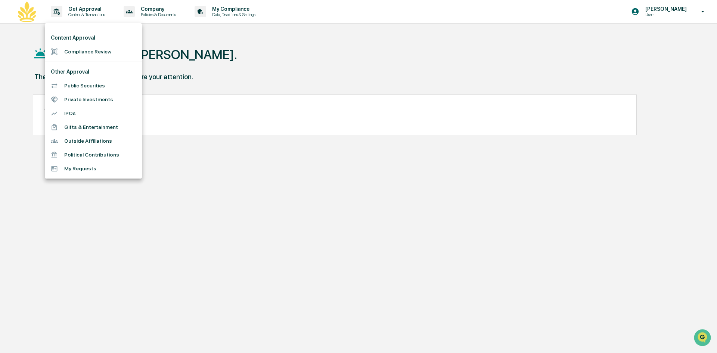
click at [680, 15] on div at bounding box center [358, 176] width 717 height 353
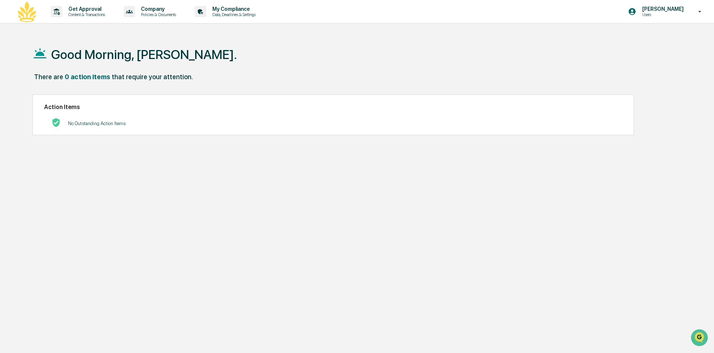
click at [664, 13] on p "Users" at bounding box center [661, 14] width 51 height 5
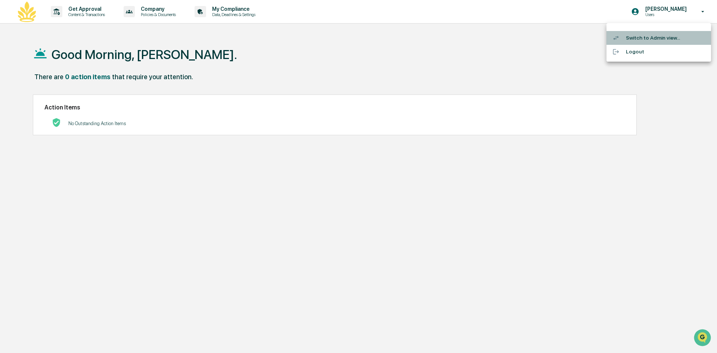
click at [651, 37] on li "Switch to Admin view..." at bounding box center [659, 38] width 105 height 14
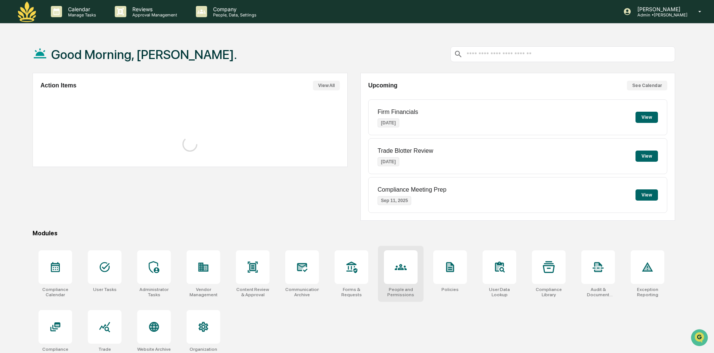
click at [417, 267] on div at bounding box center [401, 267] width 34 height 34
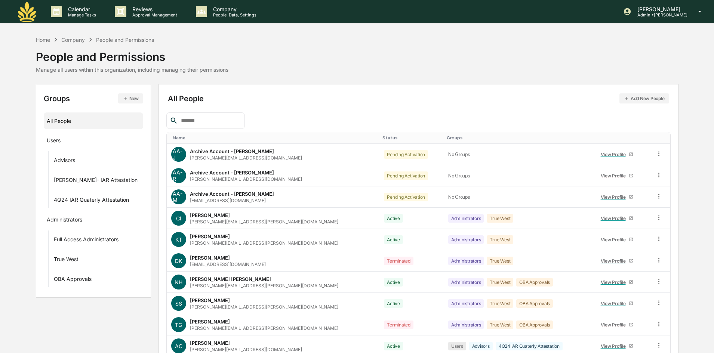
scroll to position [37, 0]
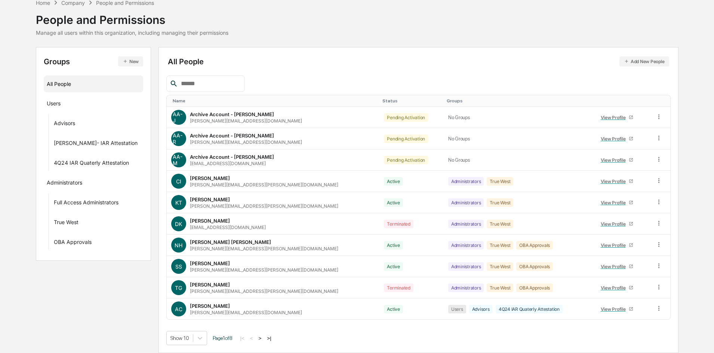
click at [262, 338] on button ">" at bounding box center [259, 338] width 7 height 6
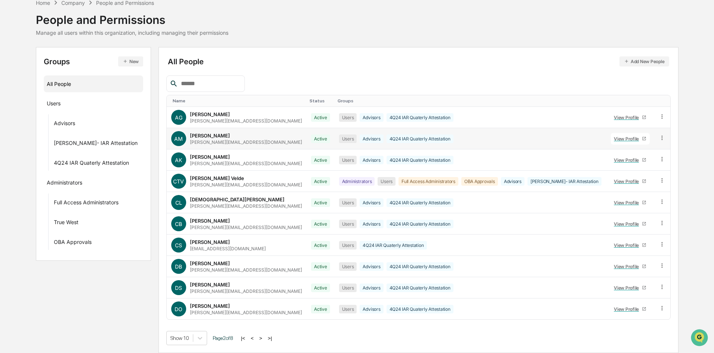
scroll to position [0, 0]
click at [622, 136] on div "View Profile" at bounding box center [627, 139] width 28 height 6
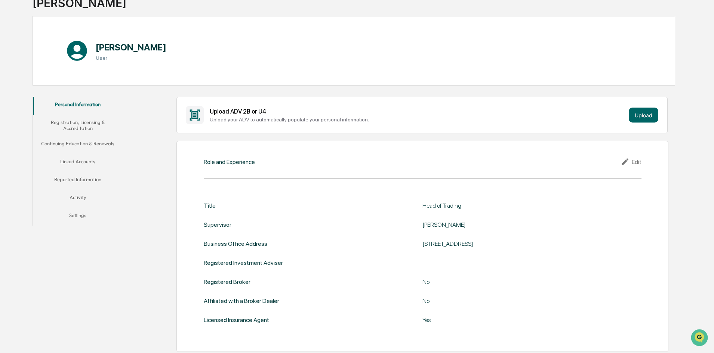
scroll to position [74, 0]
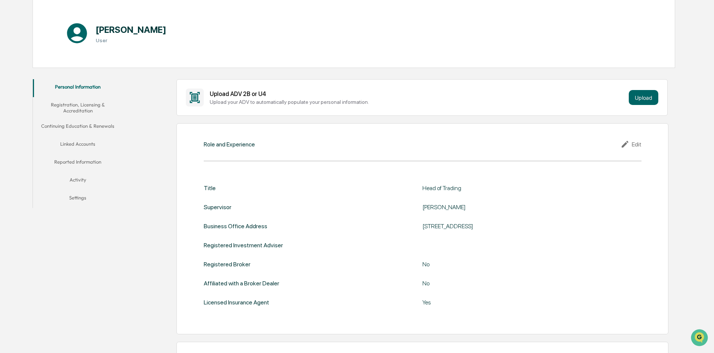
click at [79, 179] on button "Activity" at bounding box center [78, 181] width 90 height 18
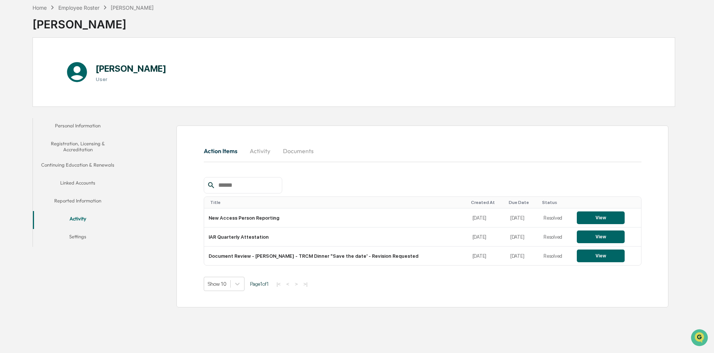
click at [82, 199] on button "Reported Information" at bounding box center [78, 202] width 90 height 18
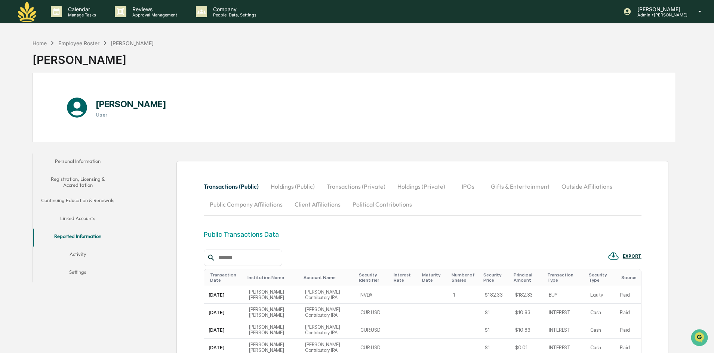
click at [183, 213] on div "Transactions (Public) Holdings (Public) Transactions (Private) Holdings (Privat…" at bounding box center [422, 354] width 492 height 386
click at [38, 46] on div "Home" at bounding box center [40, 43] width 14 height 6
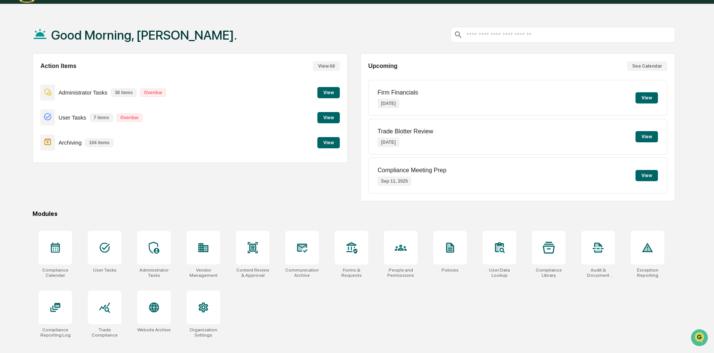
scroll to position [35, 0]
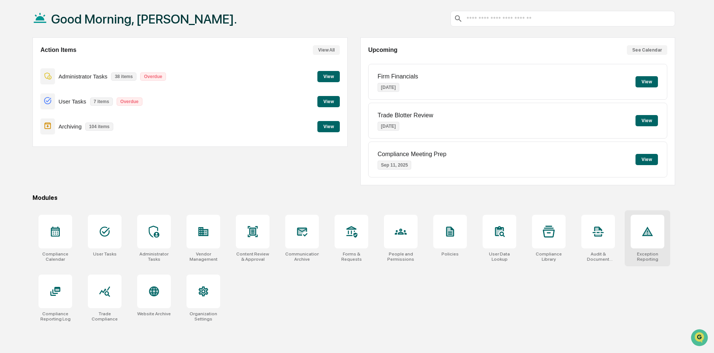
click at [649, 232] on icon at bounding box center [646, 232] width 7 height 6
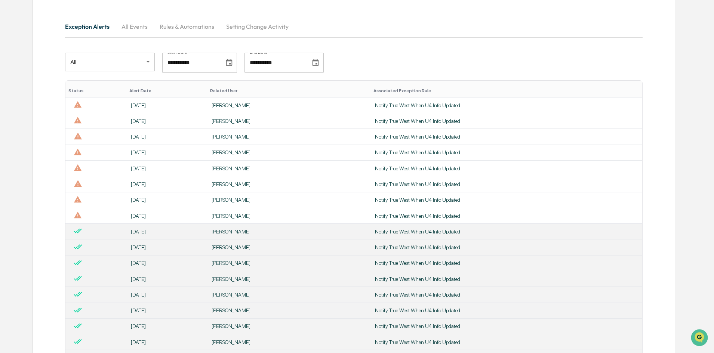
scroll to position [75, 0]
click at [346, 117] on td "Logan Miedema" at bounding box center [288, 122] width 163 height 16
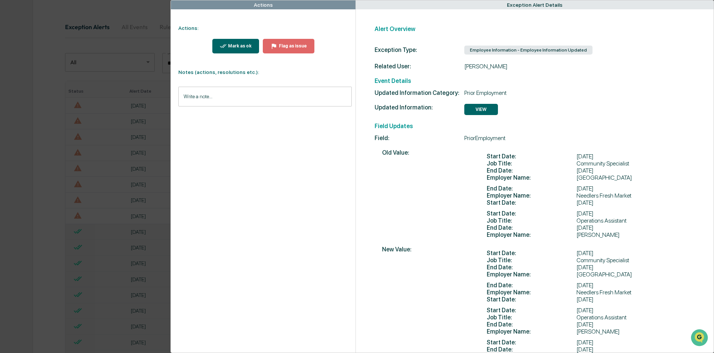
click at [482, 108] on button "VIEW" at bounding box center [481, 109] width 34 height 11
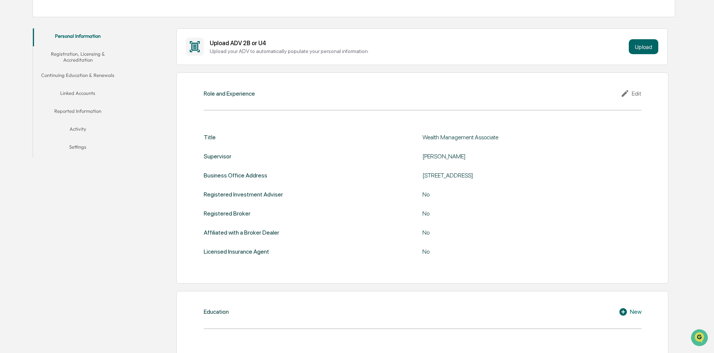
scroll to position [14, 0]
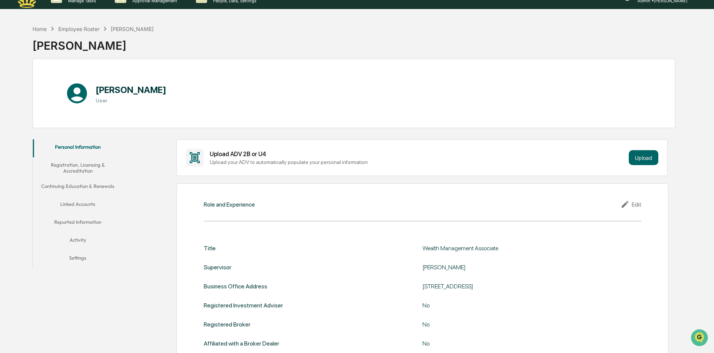
click at [84, 207] on button "Linked Accounts" at bounding box center [78, 206] width 90 height 18
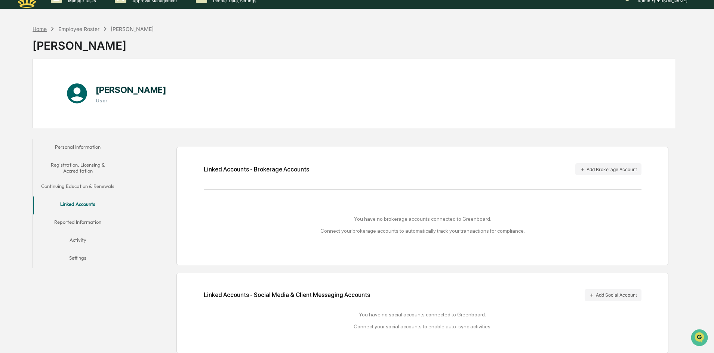
click at [44, 27] on div "Home" at bounding box center [40, 29] width 14 height 6
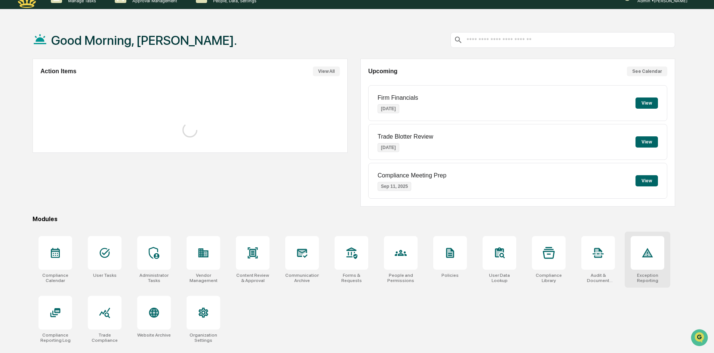
click at [653, 258] on div at bounding box center [647, 253] width 34 height 34
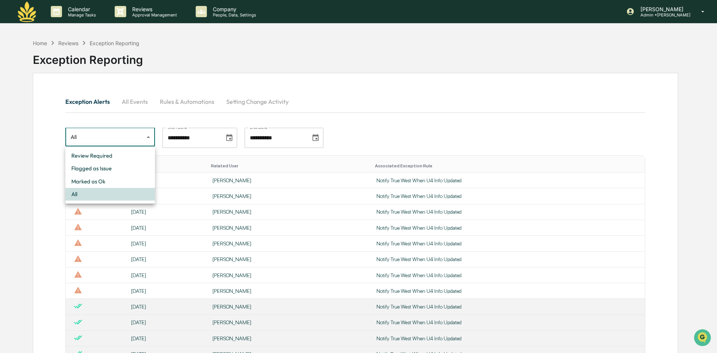
click at [119, 179] on li "Marked as Ok" at bounding box center [110, 181] width 90 height 13
type input "**********"
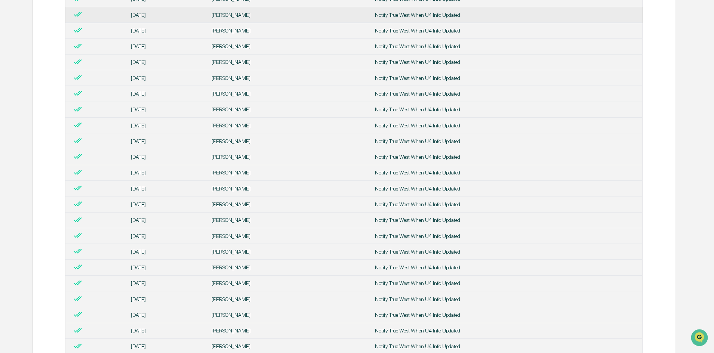
scroll to position [655, 0]
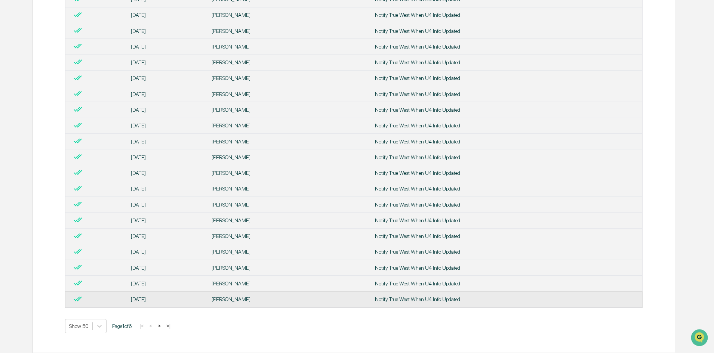
click at [240, 299] on div "Darcy Borella-Gonsalves" at bounding box center [288, 299] width 154 height 6
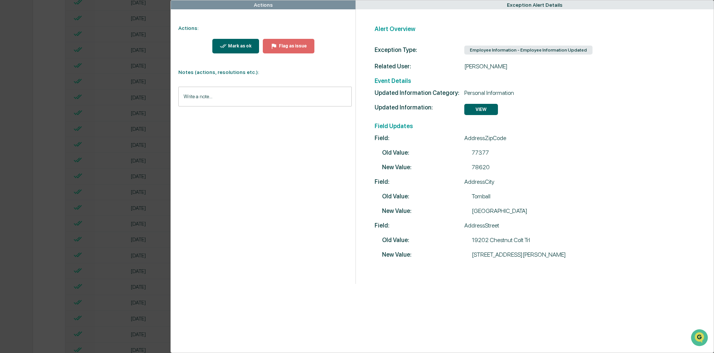
scroll to position [431, 0]
click at [47, 214] on div "Actions Actions: Mark as ok Flag as issue Notes (actions, resolutions etc.): Wr…" at bounding box center [357, 176] width 714 height 353
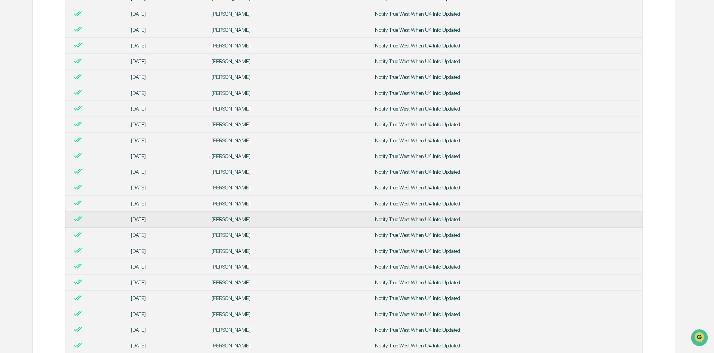
scroll to position [655, 0]
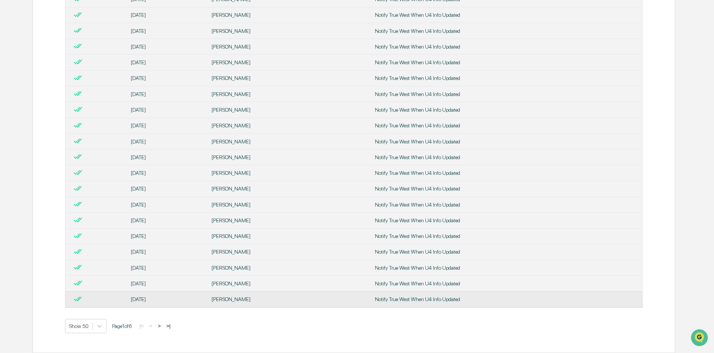
click at [229, 303] on td "Darcy Borella-Gonsalves" at bounding box center [288, 300] width 163 height 16
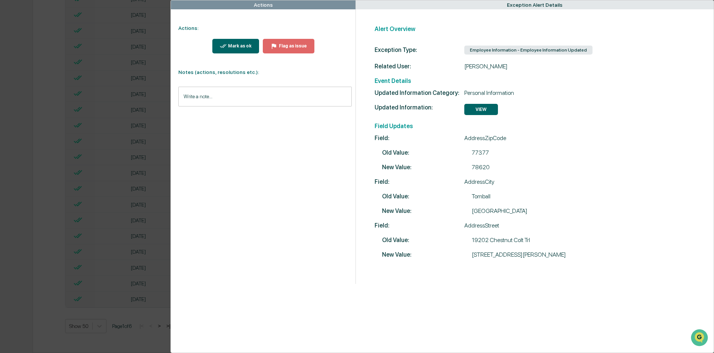
click at [479, 108] on button "VIEW" at bounding box center [481, 109] width 34 height 11
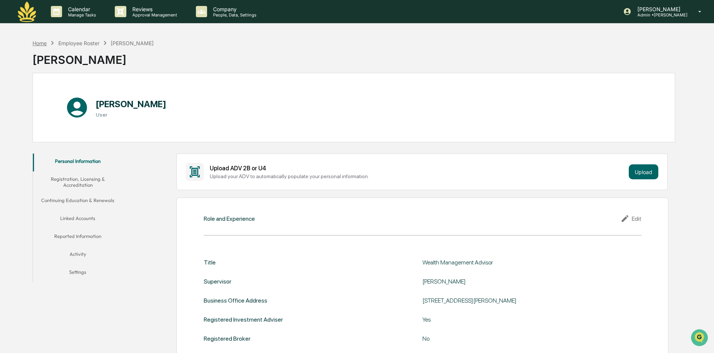
click at [38, 46] on div "Home" at bounding box center [40, 43] width 14 height 6
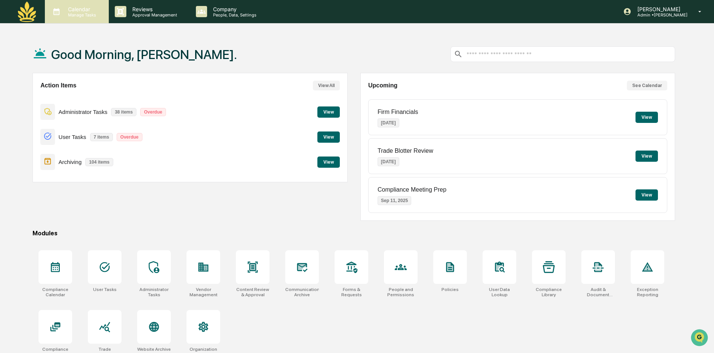
click at [72, 16] on p "Manage Tasks" at bounding box center [81, 14] width 38 height 5
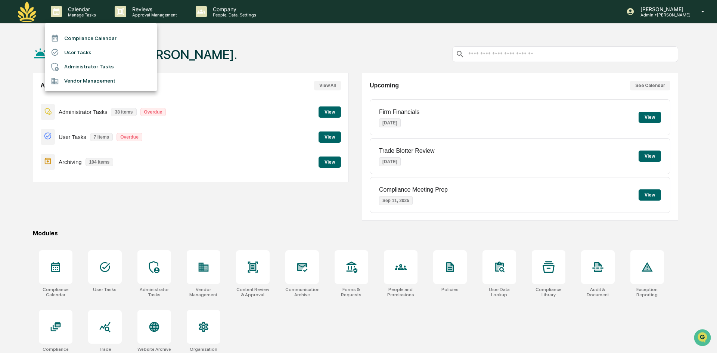
click at [143, 15] on div at bounding box center [358, 176] width 717 height 353
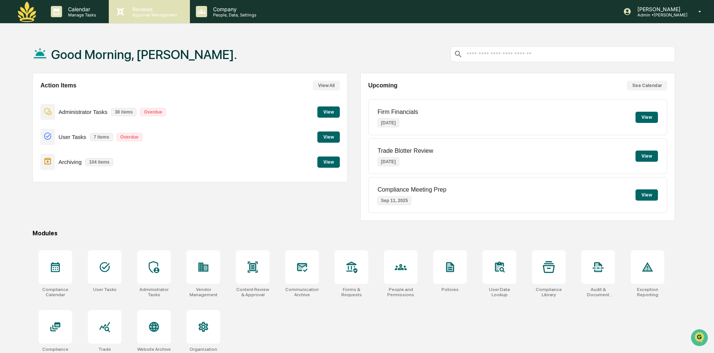
click at [137, 10] on p "Reviews" at bounding box center [153, 9] width 55 height 6
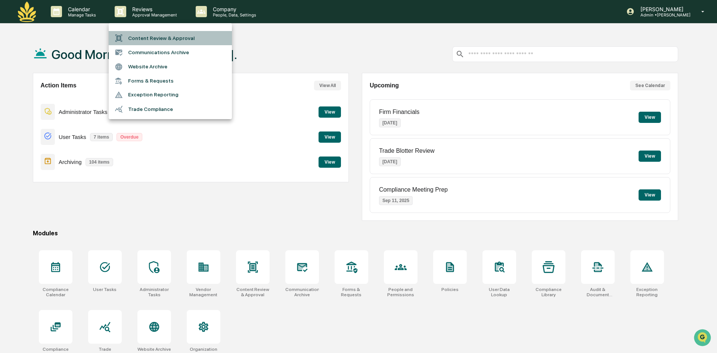
click at [154, 34] on li "Content Review & Approval" at bounding box center [170, 38] width 123 height 14
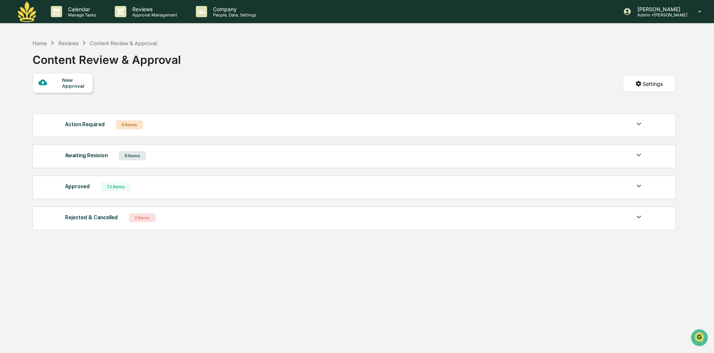
click at [83, 89] on div "New Approval" at bounding box center [74, 83] width 25 height 12
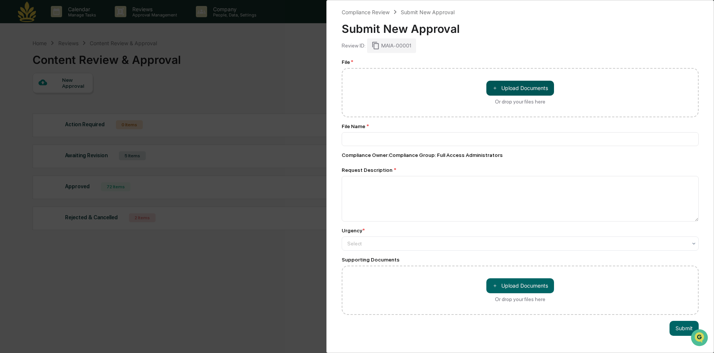
click at [497, 89] on button "＋ Upload Documents" at bounding box center [520, 88] width 68 height 15
type input "**********"
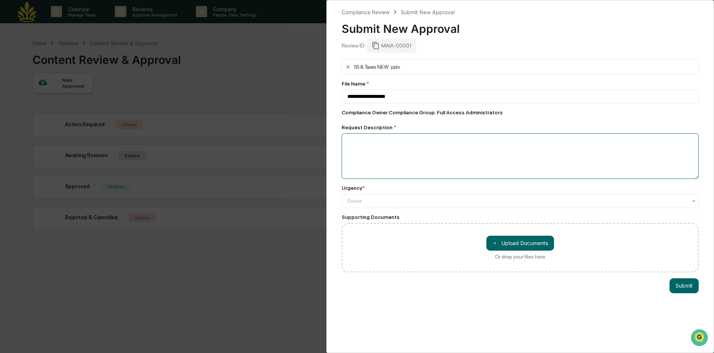
click at [423, 155] on textarea at bounding box center [519, 156] width 357 height 46
type textarea "**********"
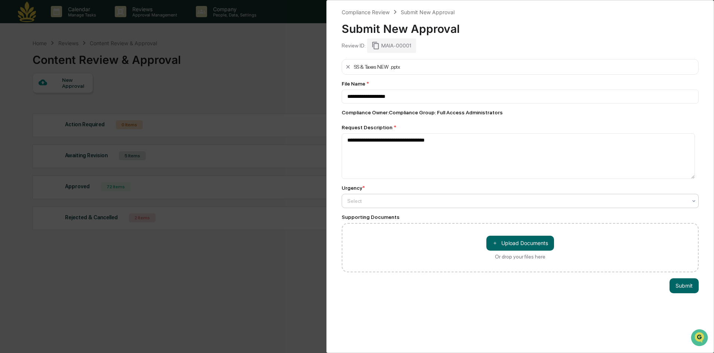
click at [405, 195] on div "Select" at bounding box center [519, 201] width 357 height 14
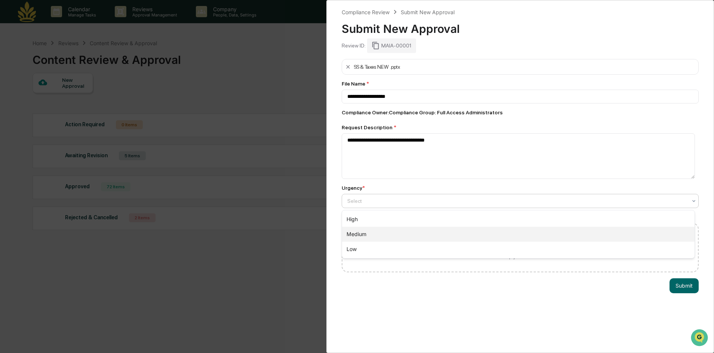
click at [366, 235] on div "Medium" at bounding box center [518, 234] width 352 height 15
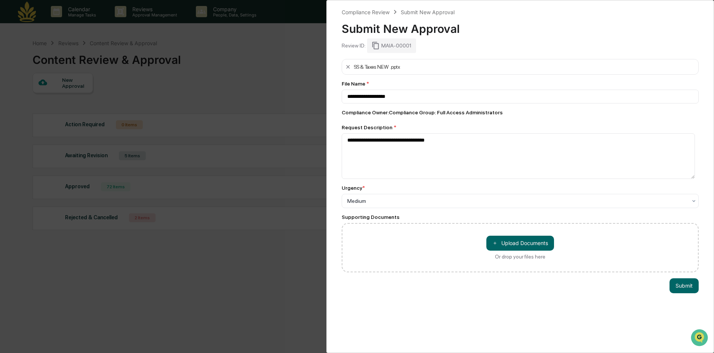
click at [679, 294] on div "**********" at bounding box center [519, 176] width 387 height 353
click at [675, 289] on button "Submit" at bounding box center [683, 285] width 29 height 15
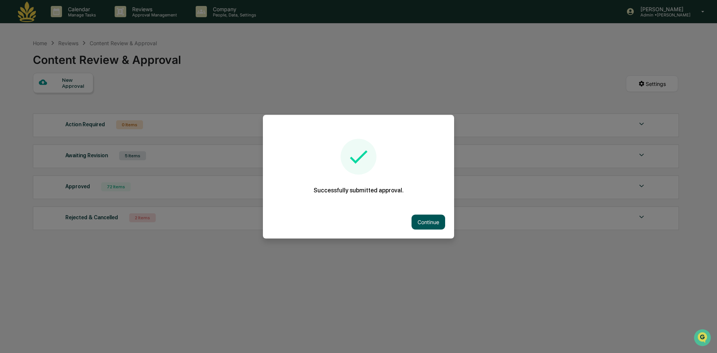
click at [427, 225] on button "Continue" at bounding box center [429, 221] width 34 height 15
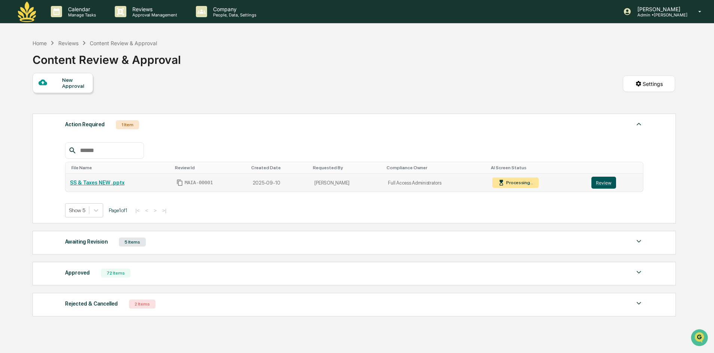
click at [596, 179] on button "Review" at bounding box center [603, 183] width 25 height 12
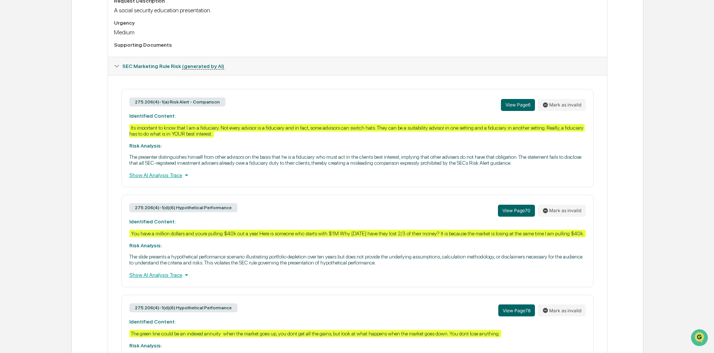
scroll to position [299, 0]
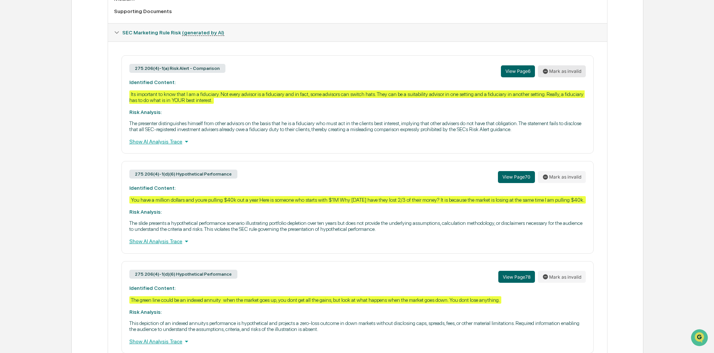
click at [564, 72] on button "Mark as invalid" at bounding box center [562, 71] width 48 height 12
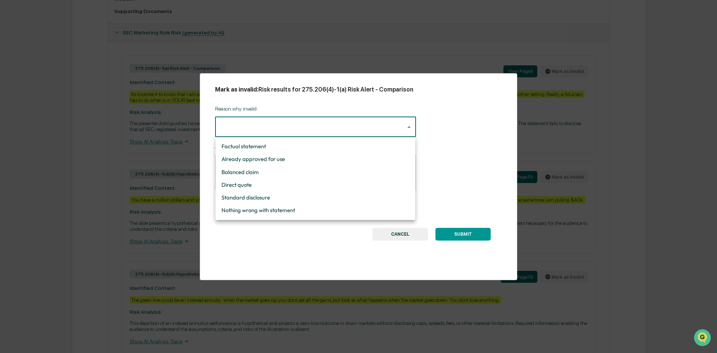
click at [337, 126] on body "Calendar Manage Tasks Reviews Approval Management Company People, Data, Setting…" at bounding box center [358, 43] width 717 height 685
click at [279, 213] on li "Nothing wrong with statement" at bounding box center [316, 210] width 200 height 13
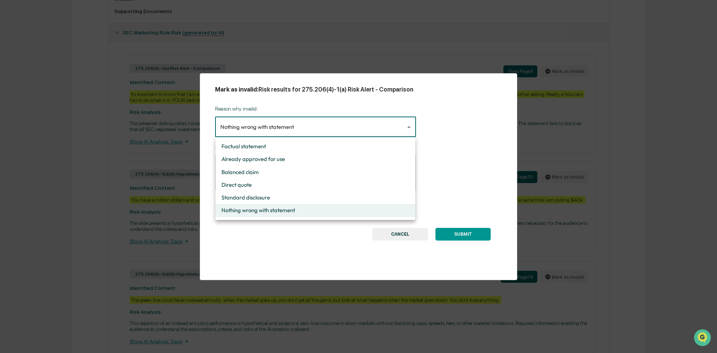
click at [273, 126] on body "Calendar Manage Tasks Reviews Approval Management Company People, Data, Setting…" at bounding box center [358, 43] width 717 height 685
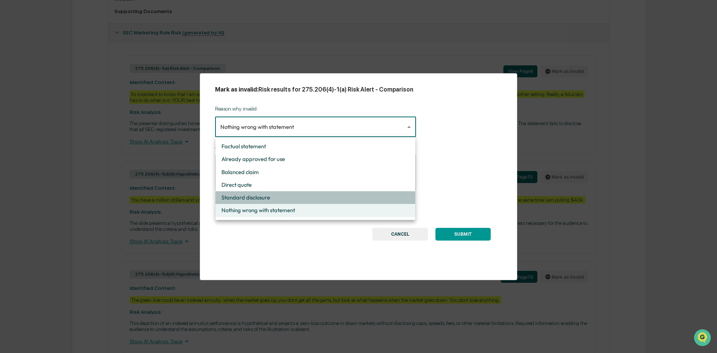
drag, startPoint x: 269, startPoint y: 195, endPoint x: 367, endPoint y: 196, distance: 97.9
click at [269, 196] on li "Standard disclosure" at bounding box center [316, 197] width 200 height 13
type input "**********"
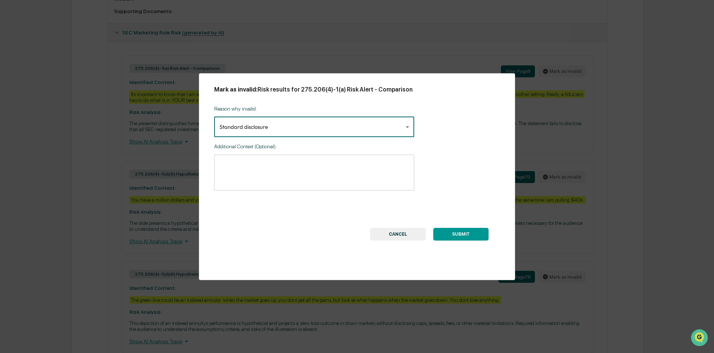
click at [452, 231] on button "SUBMIT" at bounding box center [460, 234] width 55 height 13
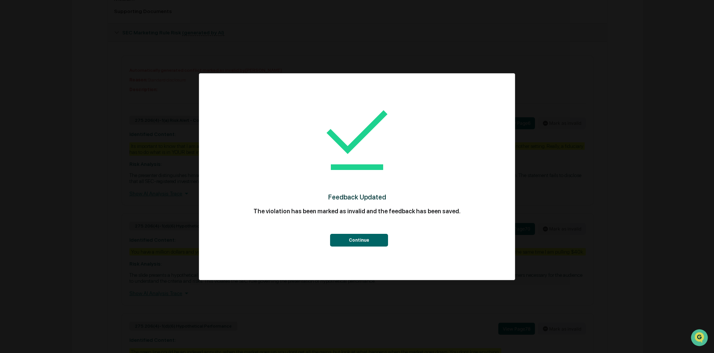
click at [366, 249] on div "Feedback Updated The violation has been marked as invalid and the feedback has …" at bounding box center [356, 171] width 285 height 180
click at [365, 245] on button "Continue" at bounding box center [359, 240] width 58 height 13
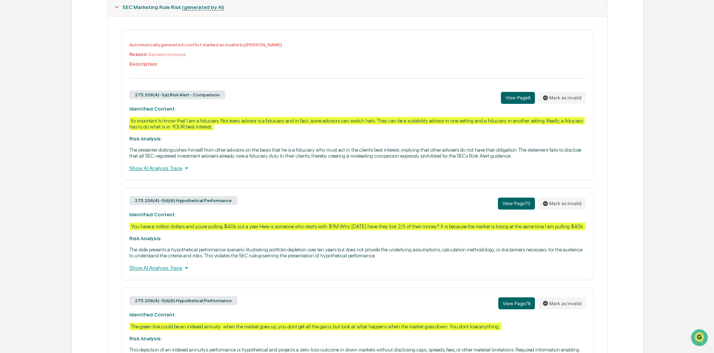
scroll to position [390, 0]
